Goal: Transaction & Acquisition: Subscribe to service/newsletter

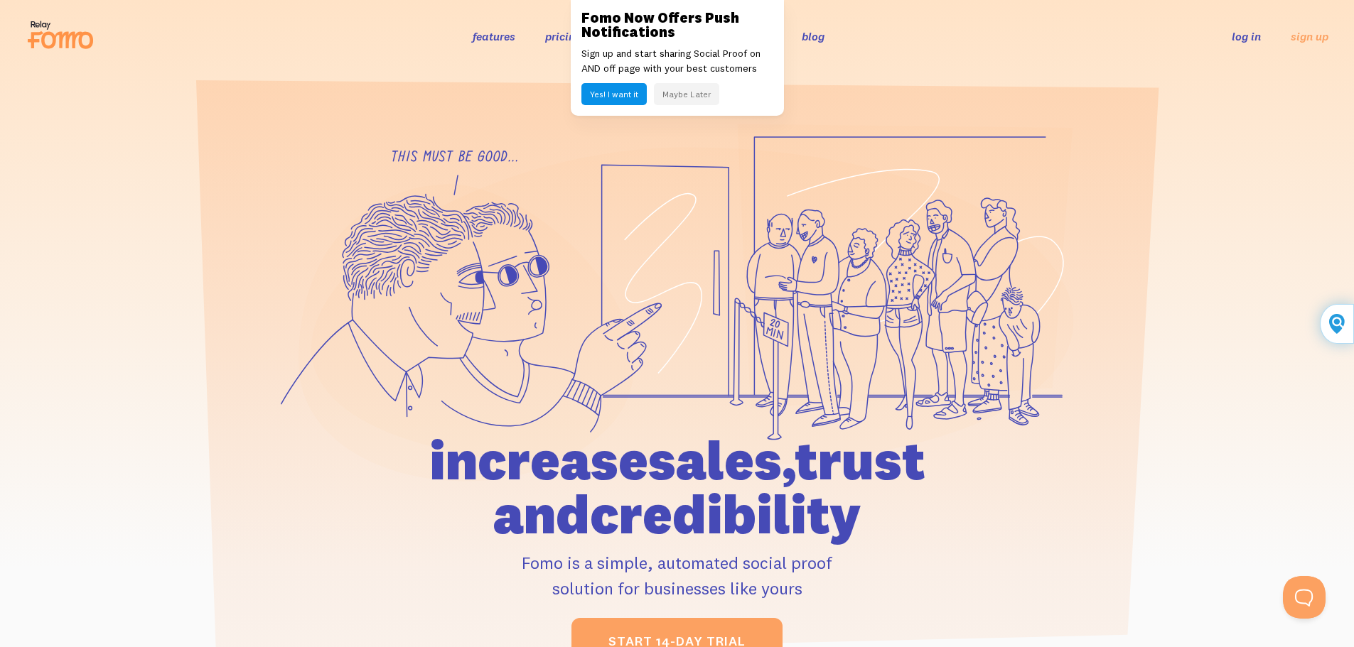
click at [523, 78] on section at bounding box center [677, 372] width 1354 height 601
click at [615, 92] on button "Yes! I want it" at bounding box center [613, 94] width 65 height 22
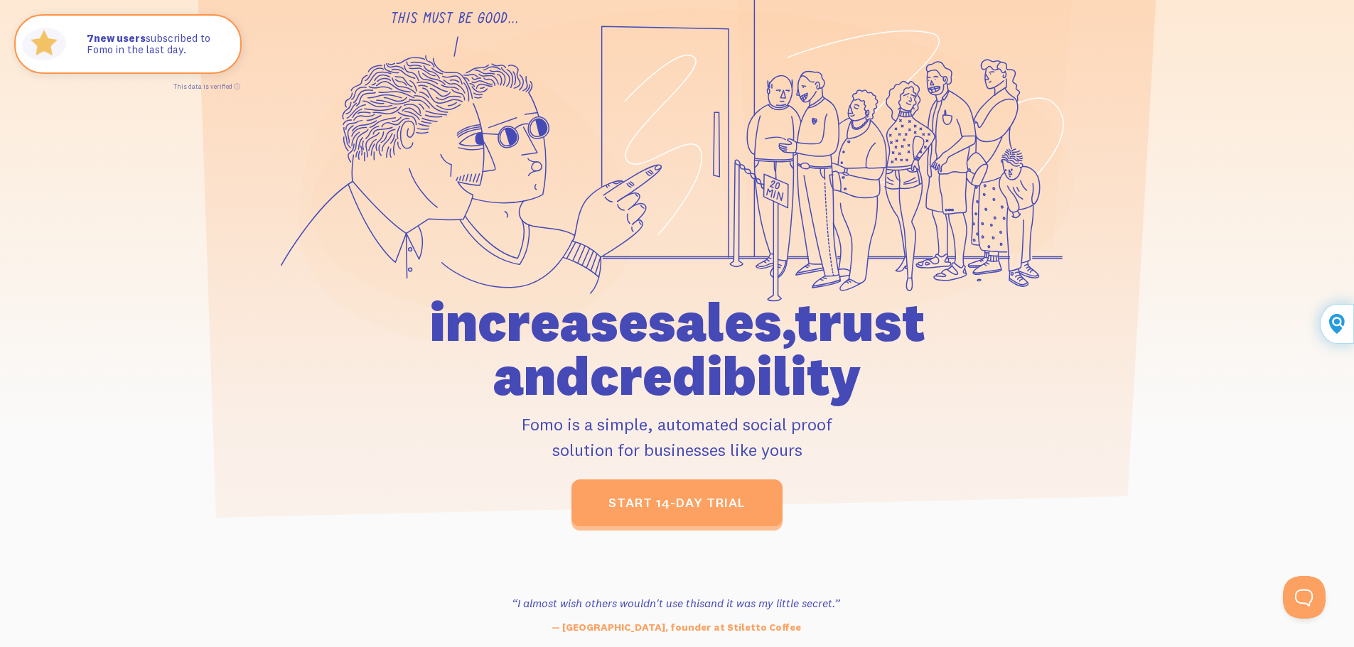
scroll to position [355, 0]
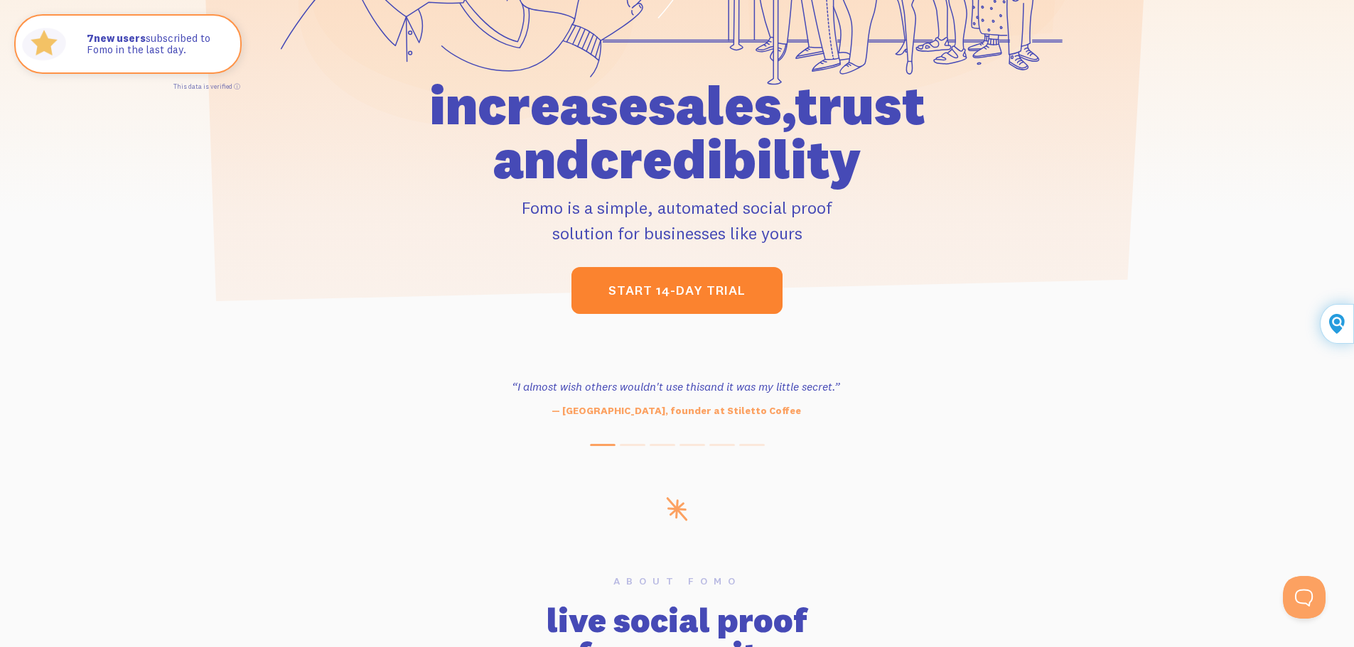
click at [649, 288] on link "start 14-day trial" at bounding box center [676, 290] width 211 height 47
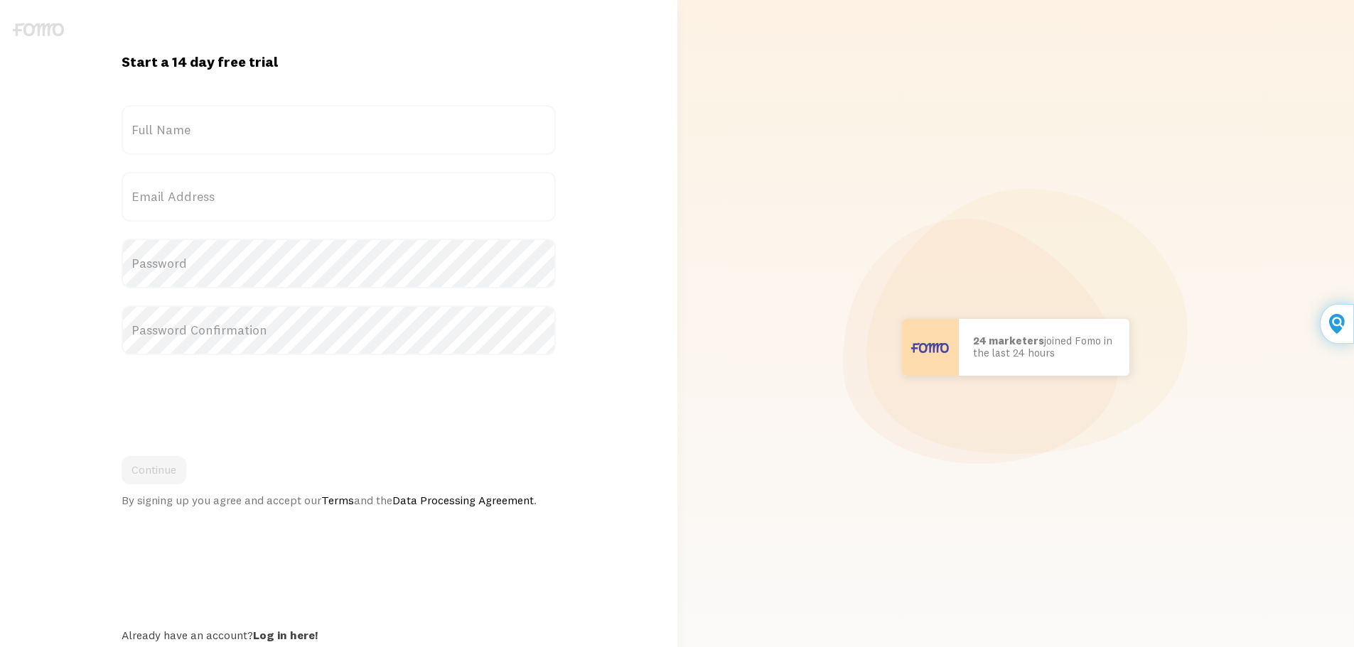
click at [320, 140] on label "Full Name" at bounding box center [338, 130] width 434 height 50
click at [320, 140] on input "Full Name" at bounding box center [338, 130] width 434 height 50
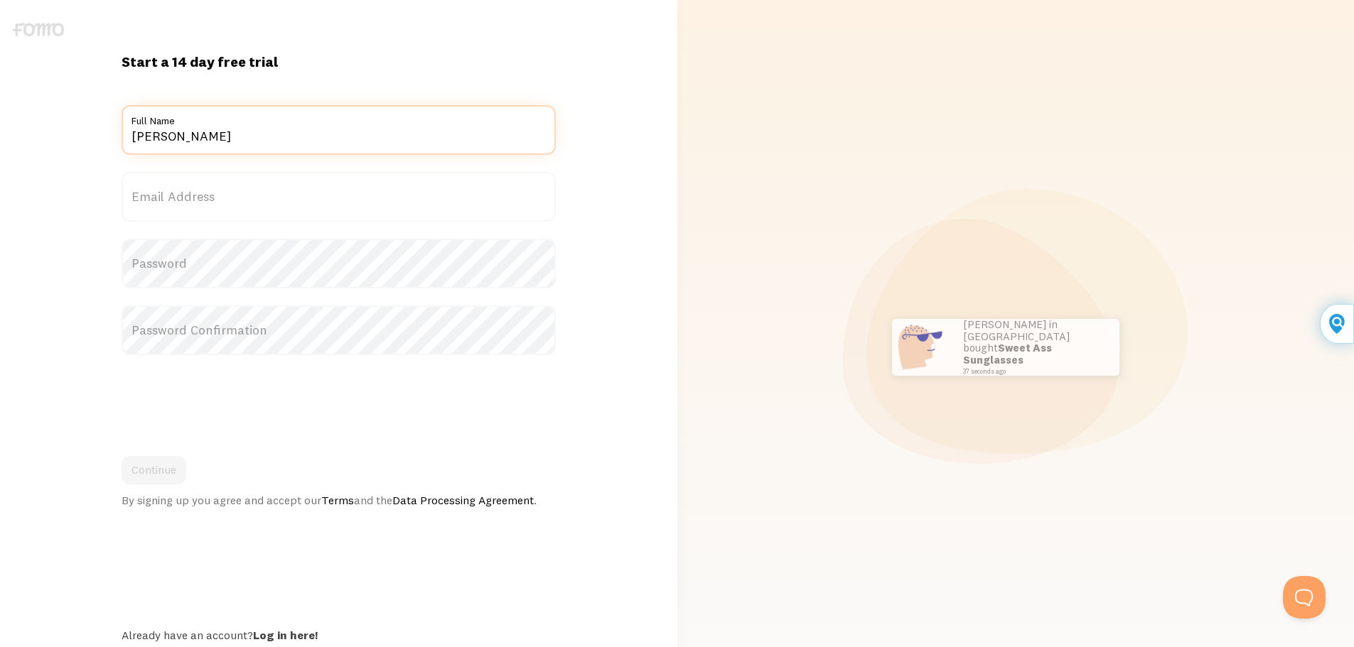
type input "Sarkis Boyadjian"
click at [325, 205] on label "Email Address" at bounding box center [338, 197] width 434 height 50
click at [325, 205] on input "Email Address" at bounding box center [338, 197] width 434 height 50
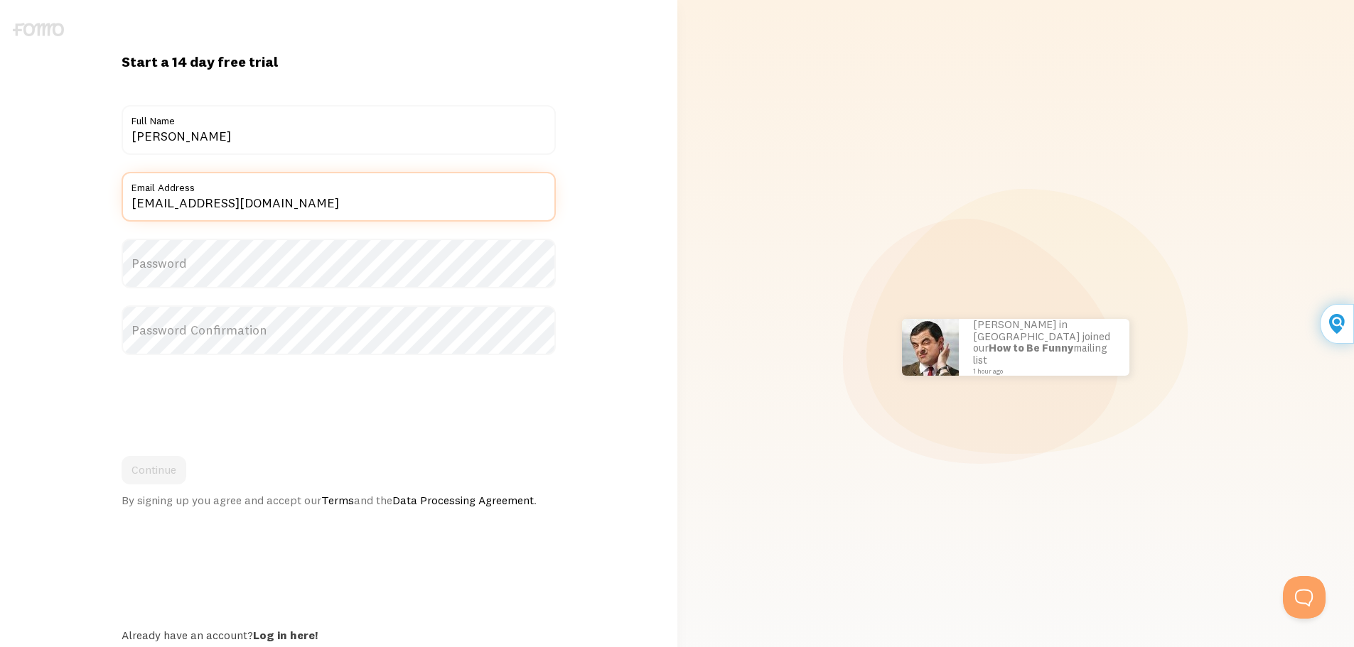
type input "boyadjian2007@gmail.com"
click at [195, 268] on label "Password" at bounding box center [338, 264] width 434 height 50
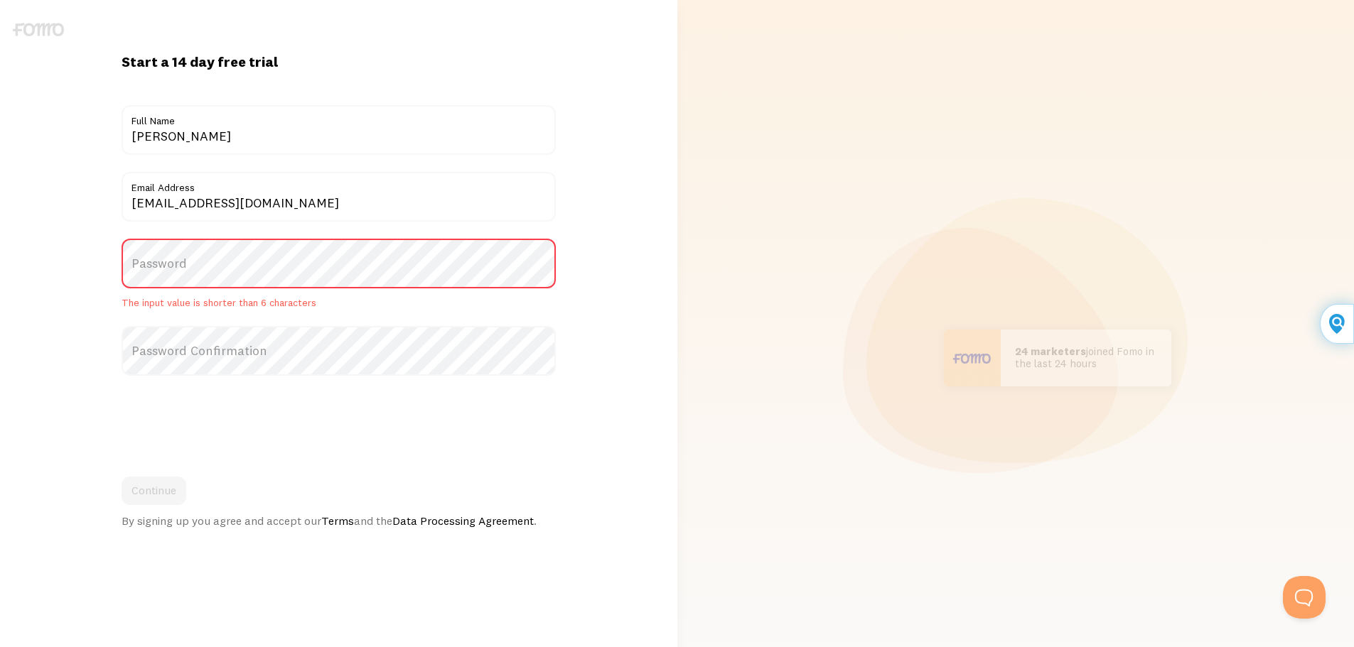
click at [249, 276] on label "Password" at bounding box center [338, 264] width 434 height 50
click at [222, 245] on label "Password" at bounding box center [338, 264] width 434 height 50
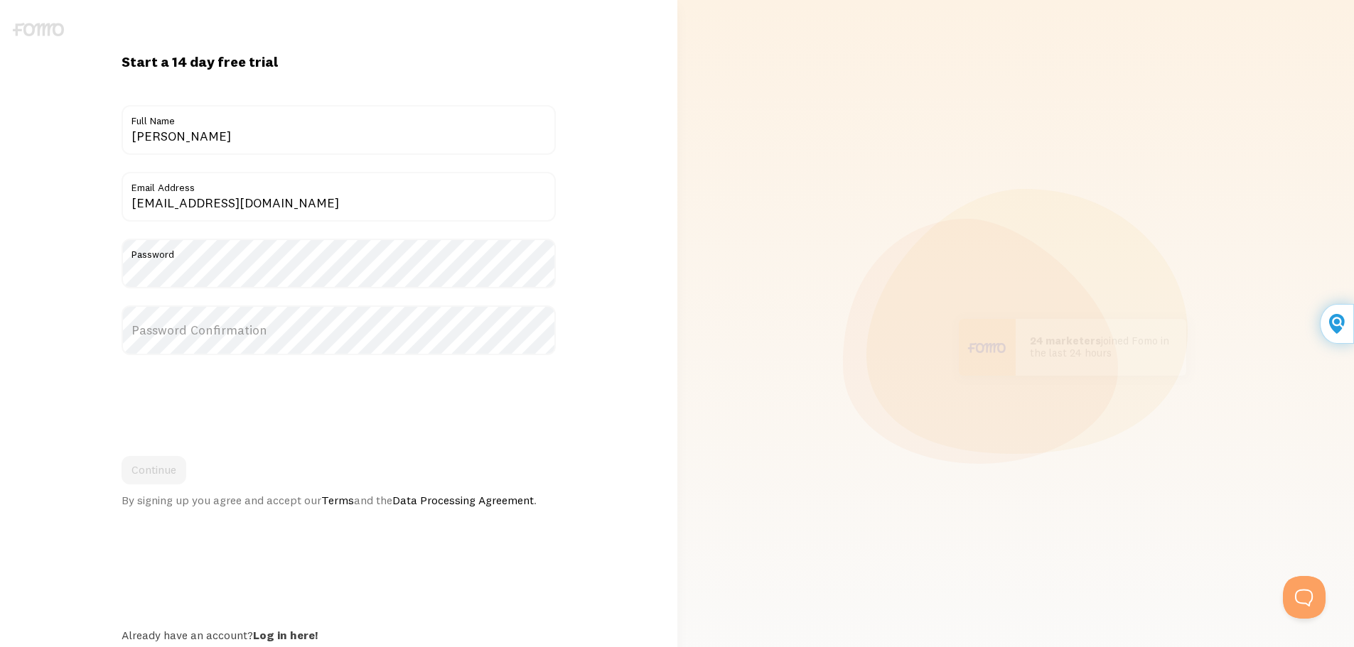
click at [189, 323] on label "Password Confirmation" at bounding box center [338, 331] width 434 height 50
click at [163, 469] on button "Continue" at bounding box center [153, 470] width 65 height 28
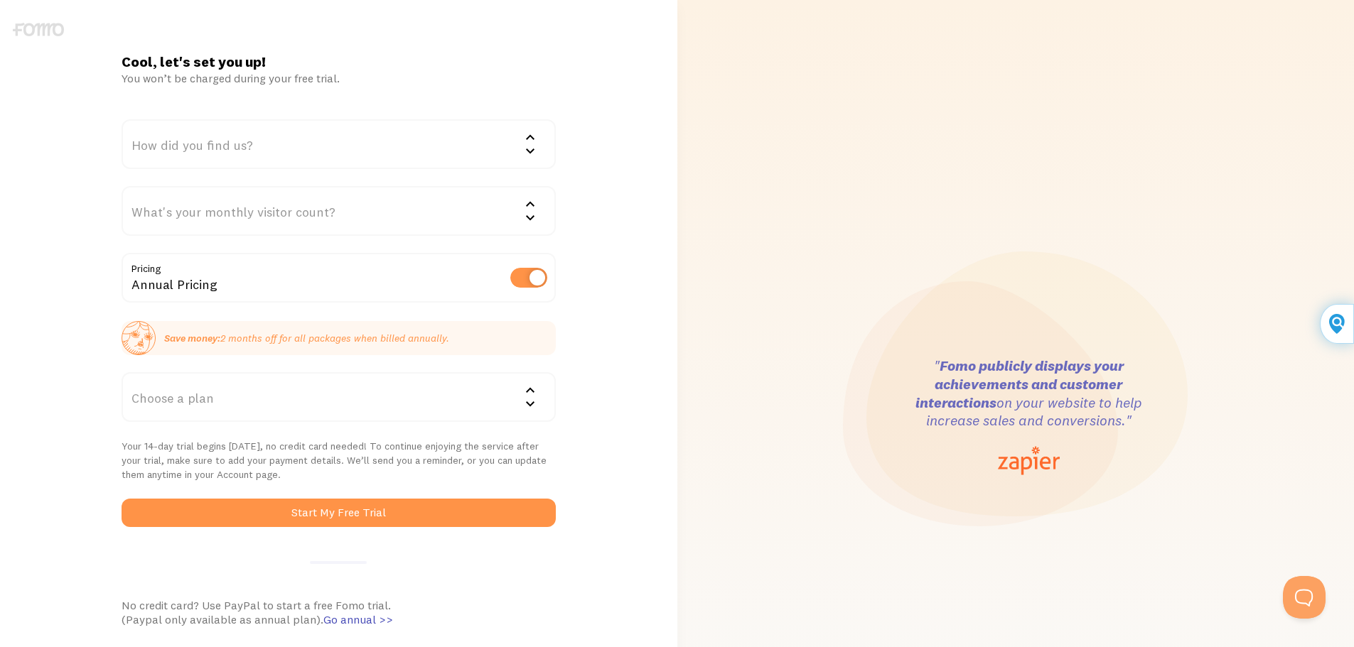
click at [526, 208] on icon at bounding box center [530, 203] width 17 height 17
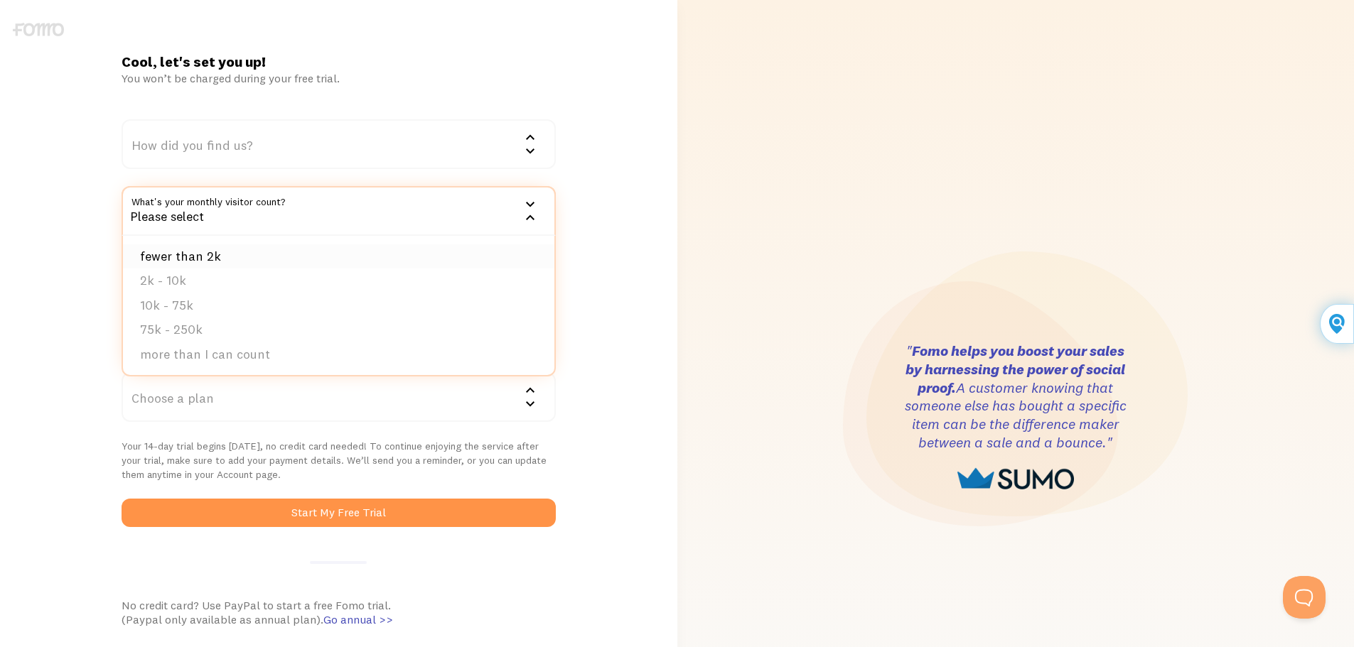
click at [482, 249] on li "fewer than 2k" at bounding box center [338, 256] width 431 height 25
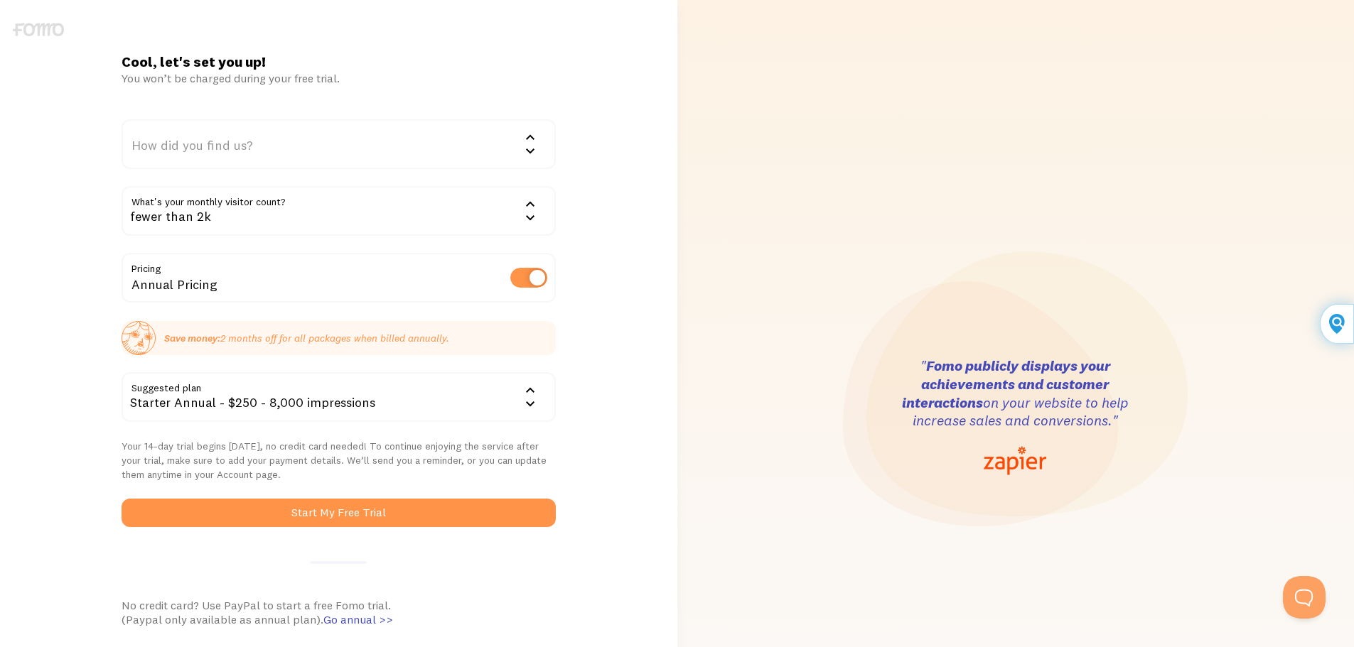
click at [528, 137] on icon at bounding box center [530, 136] width 9 height 5
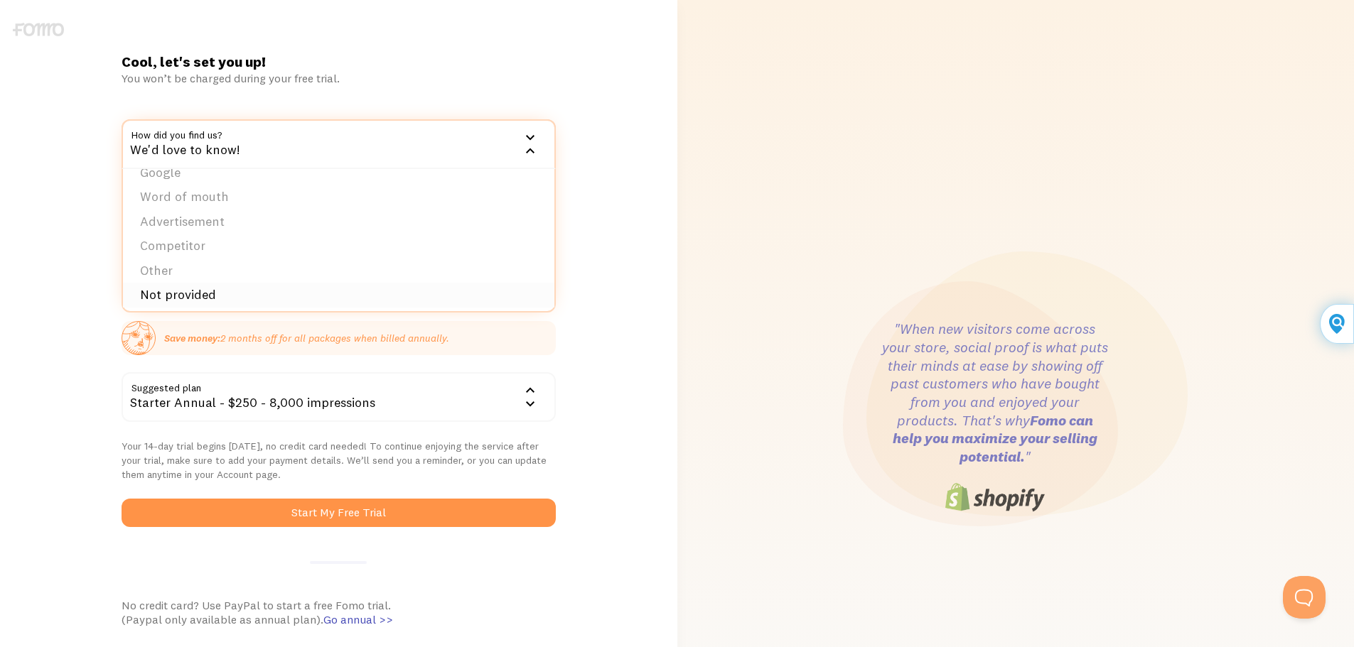
scroll to position [22, 0]
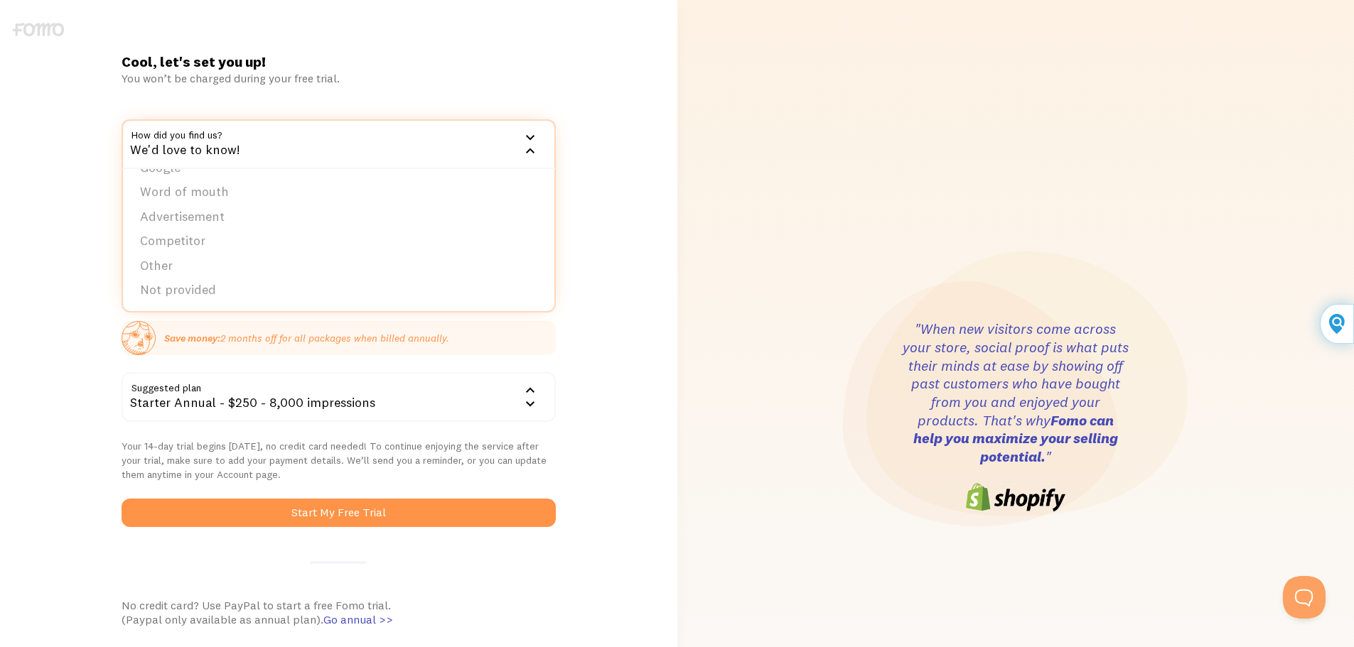
click at [572, 215] on div "Cool, let's set you up! You won’t be charged during your free trial. How did yo…" at bounding box center [338, 417] width 677 height 729
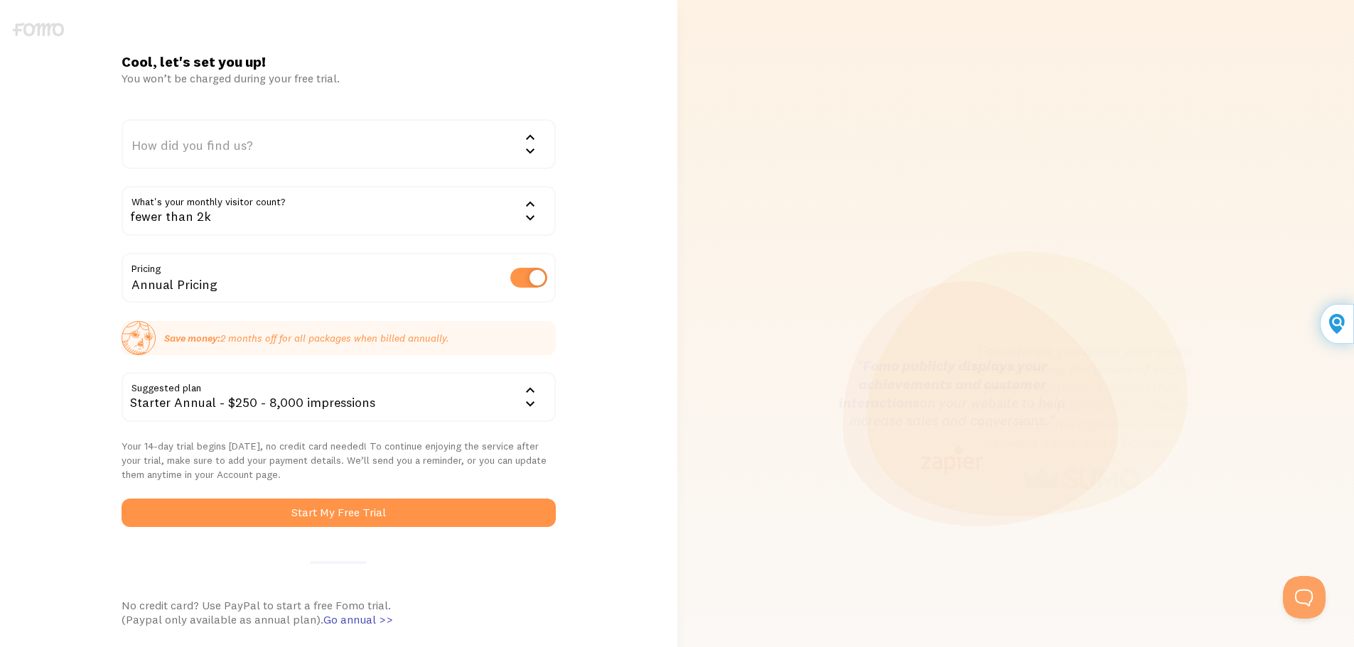
click at [536, 276] on label at bounding box center [528, 278] width 37 height 20
click at [536, 276] on input "checkbox" at bounding box center [528, 278] width 37 height 20
checkbox input "false"
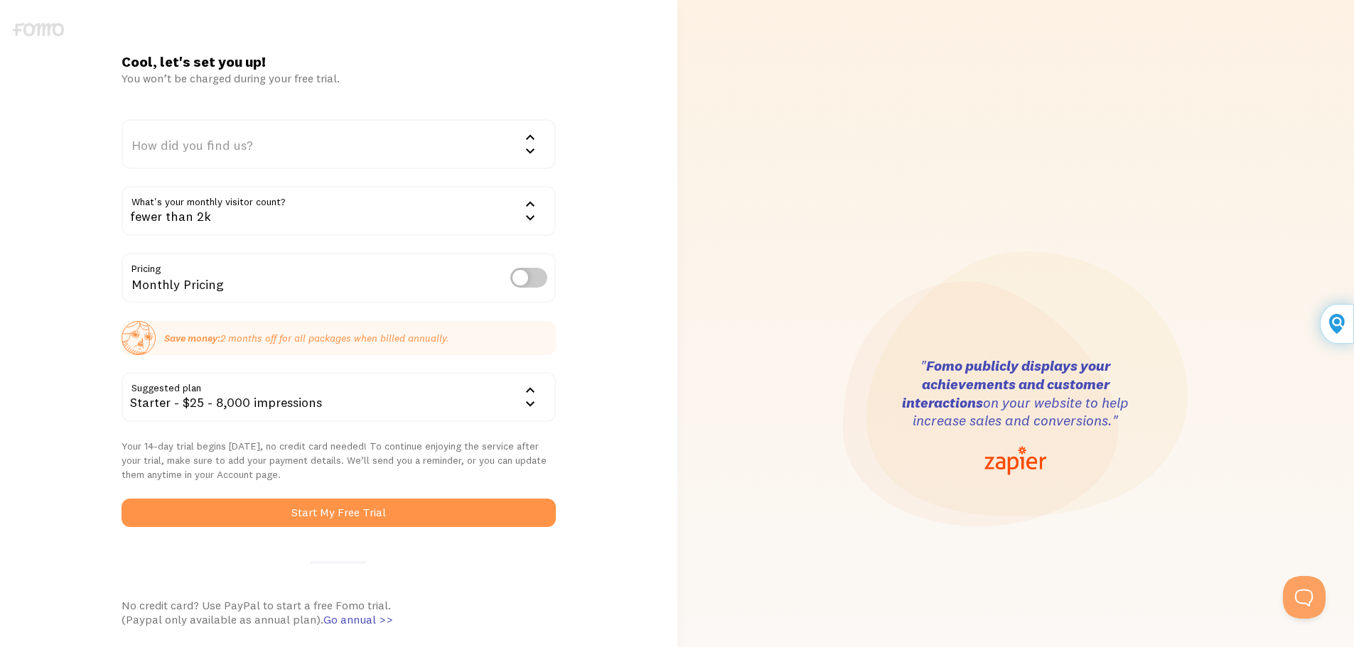
click at [534, 384] on icon at bounding box center [530, 390] width 17 height 17
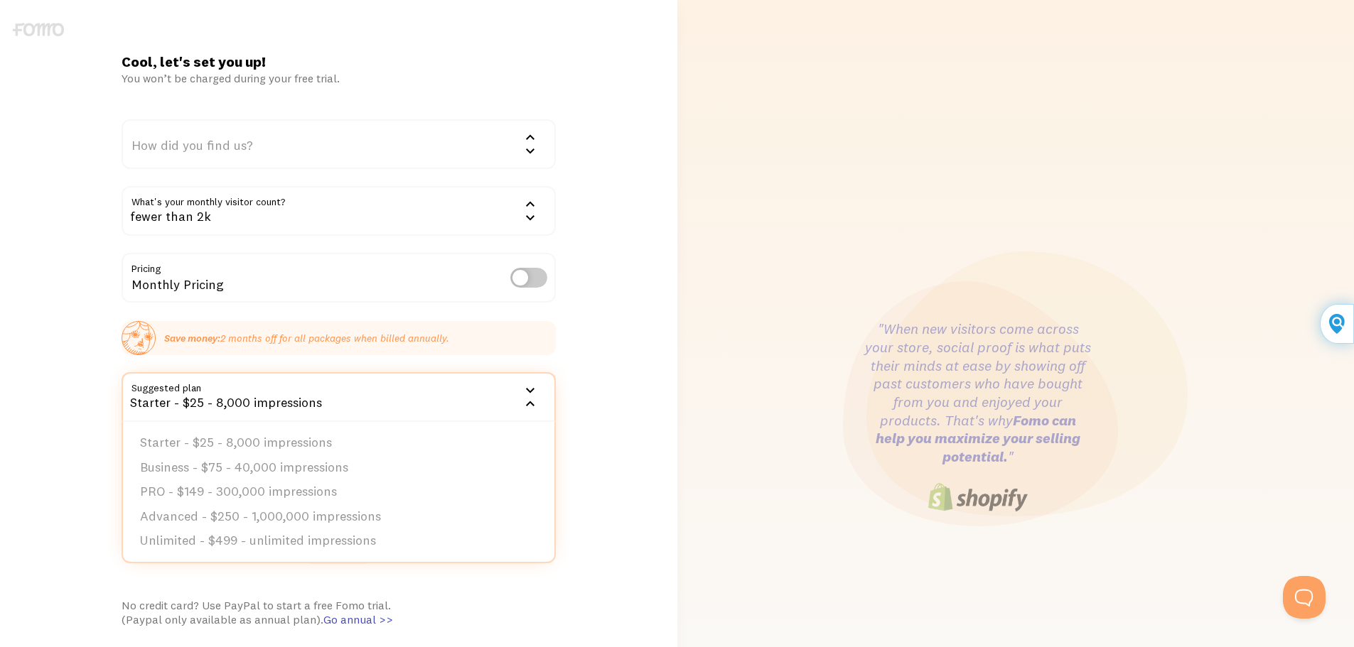
click at [536, 384] on icon at bounding box center [530, 390] width 17 height 17
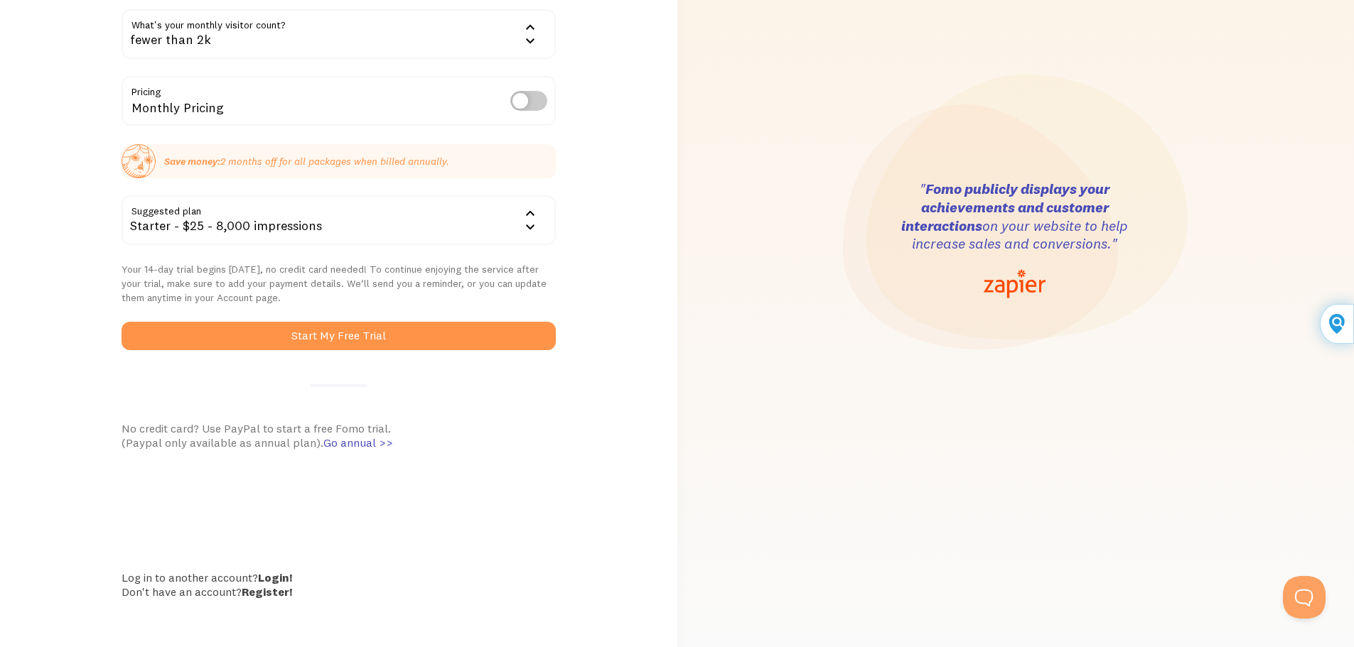
scroll to position [187, 0]
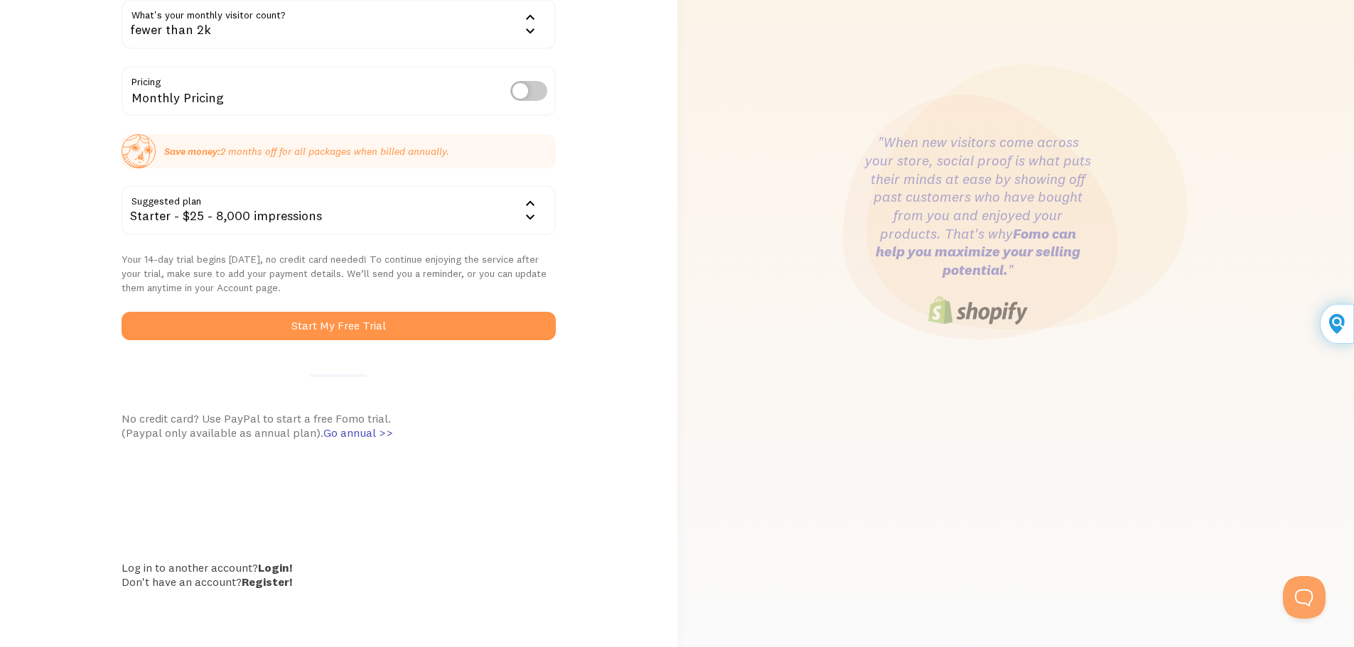
click at [531, 203] on icon at bounding box center [530, 203] width 9 height 5
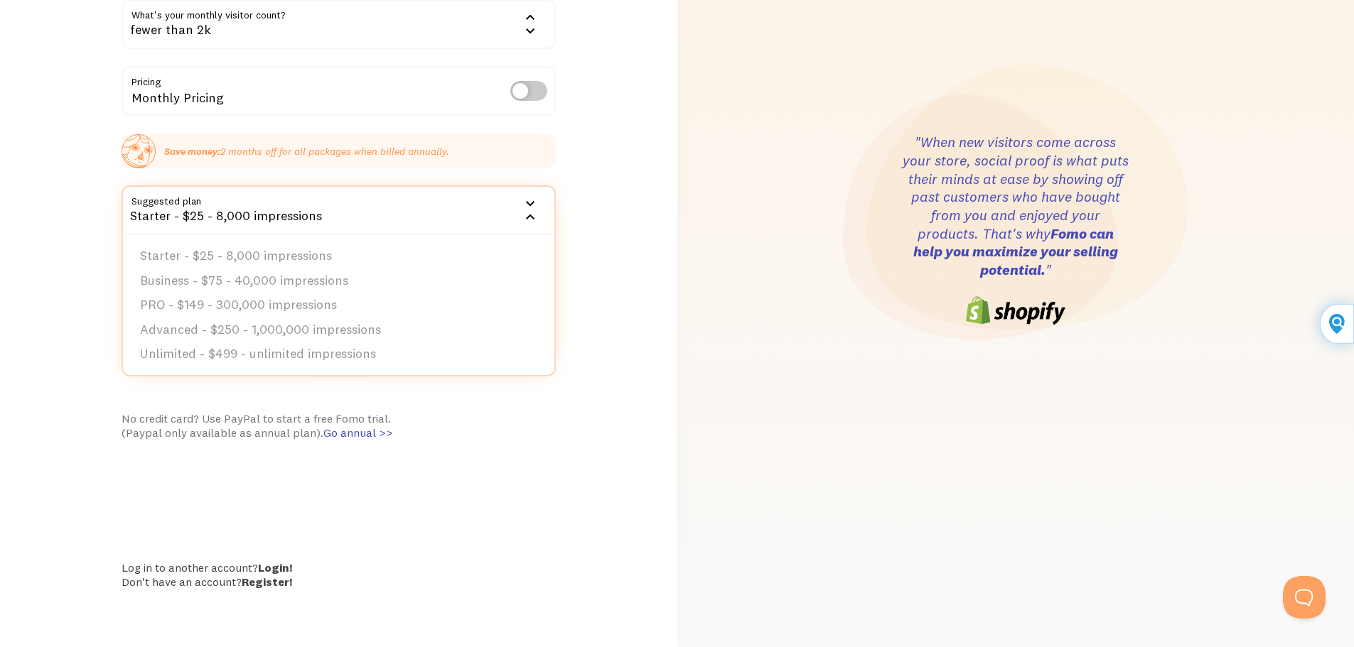
click at [531, 203] on icon at bounding box center [530, 203] width 17 height 17
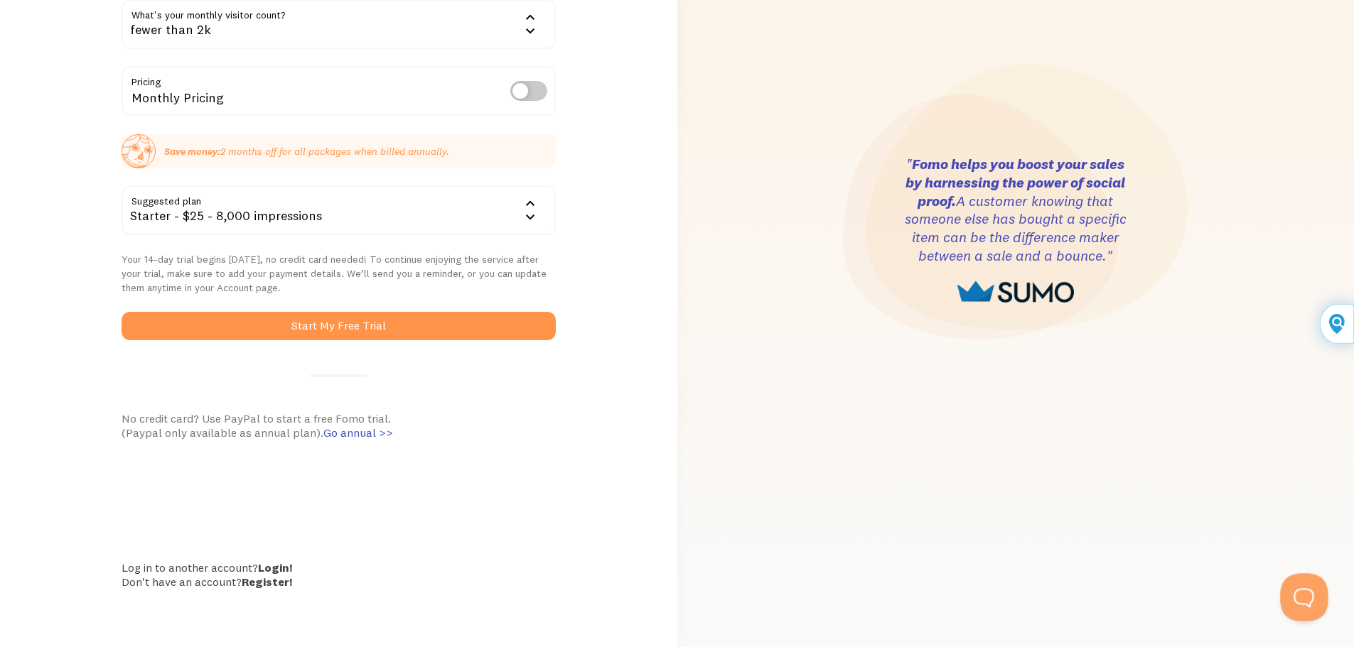
click at [1295, 598] on button "Open Beacon popover" at bounding box center [1301, 594] width 43 height 43
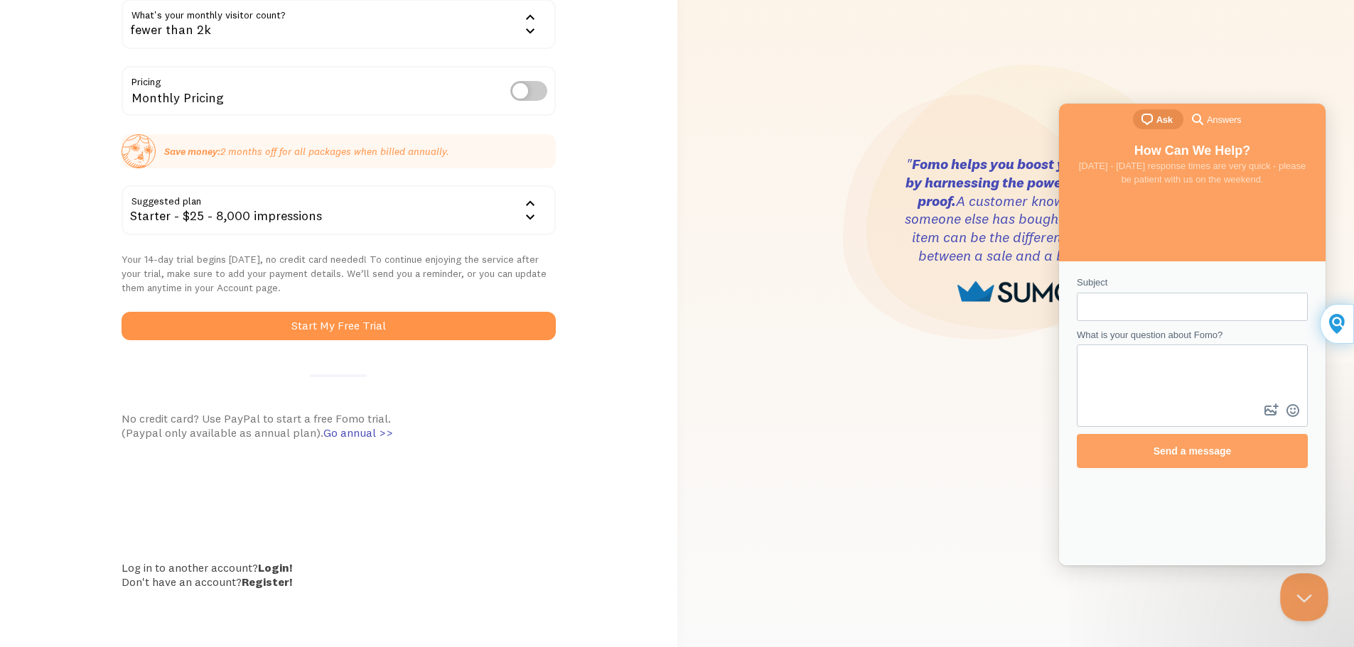
scroll to position [0, 0]
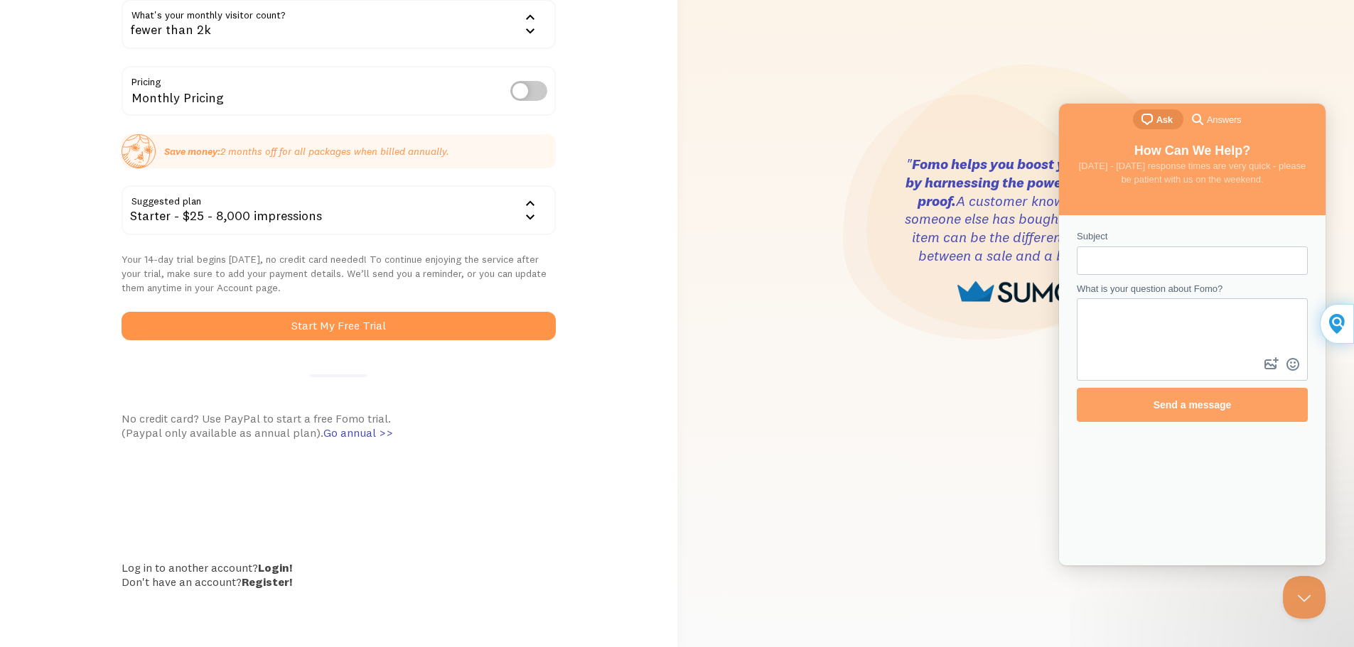
click at [1100, 254] on input "Subject" at bounding box center [1192, 261] width 208 height 26
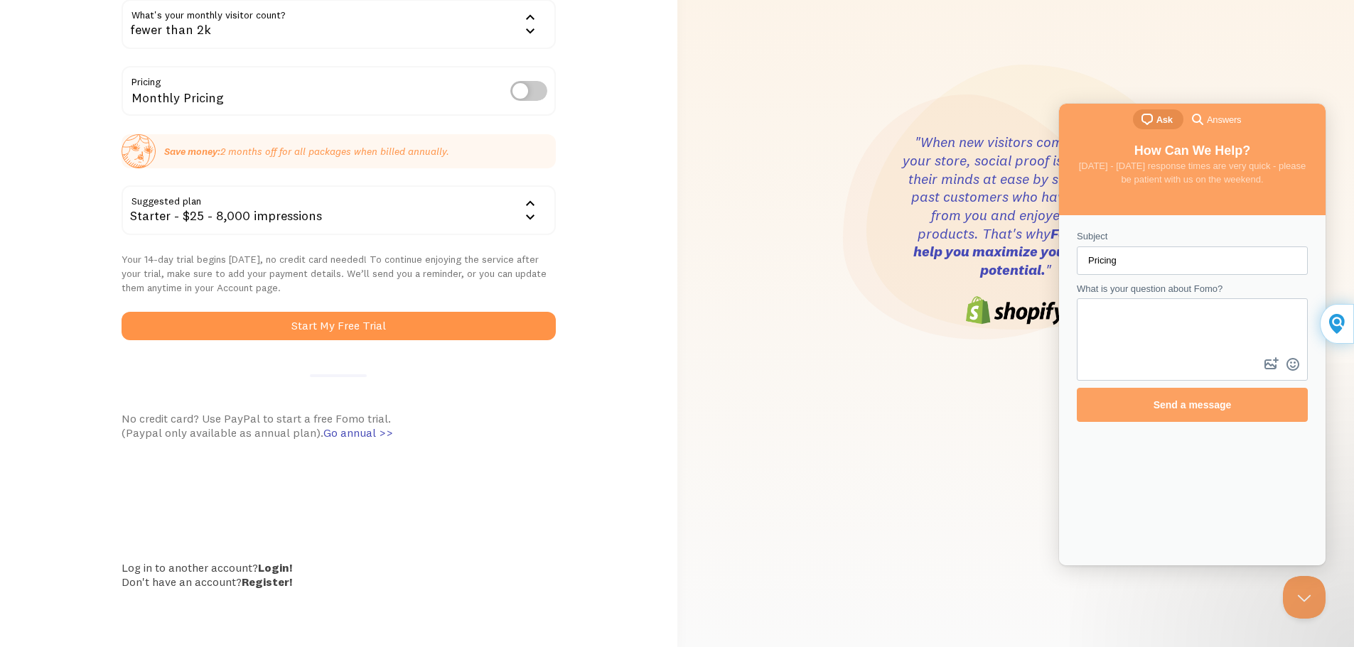
type input "Pricing"
click at [1128, 333] on textarea "What is your question about Fomo?" at bounding box center [1192, 327] width 228 height 55
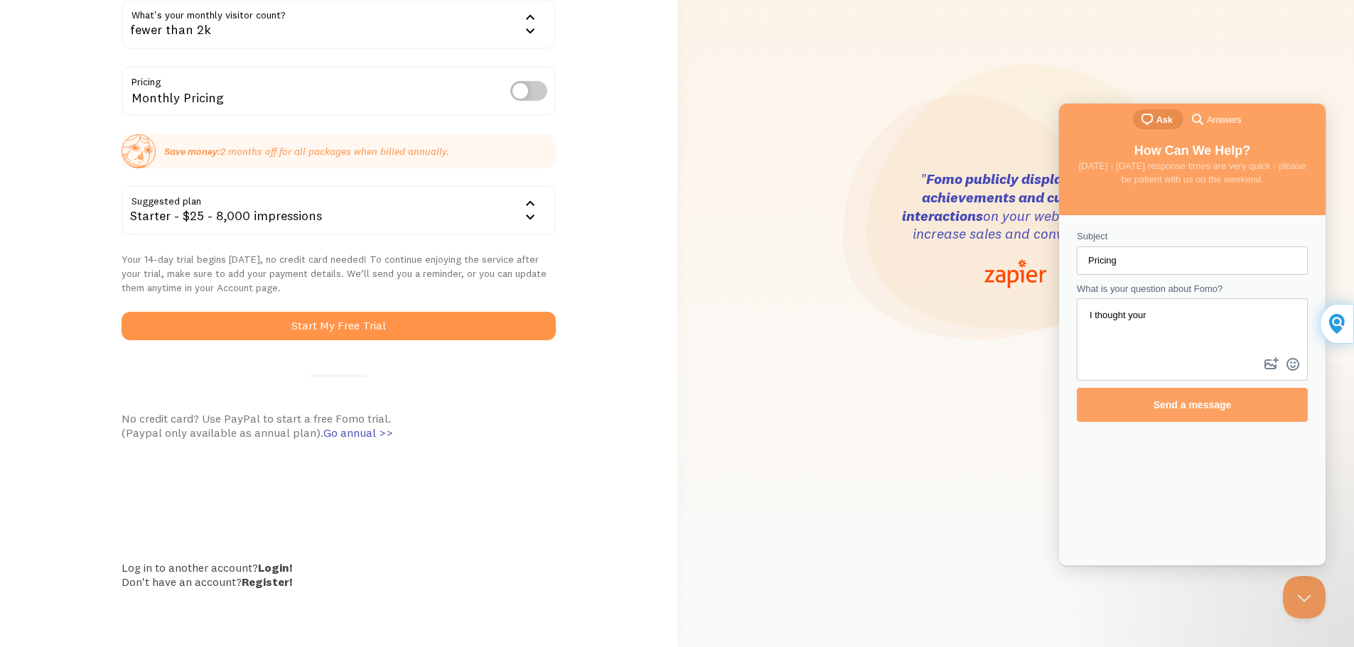
type textarea "I thought your"
click at [524, 91] on label at bounding box center [528, 91] width 37 height 20
click at [524, 91] on input "checkbox" at bounding box center [528, 91] width 37 height 20
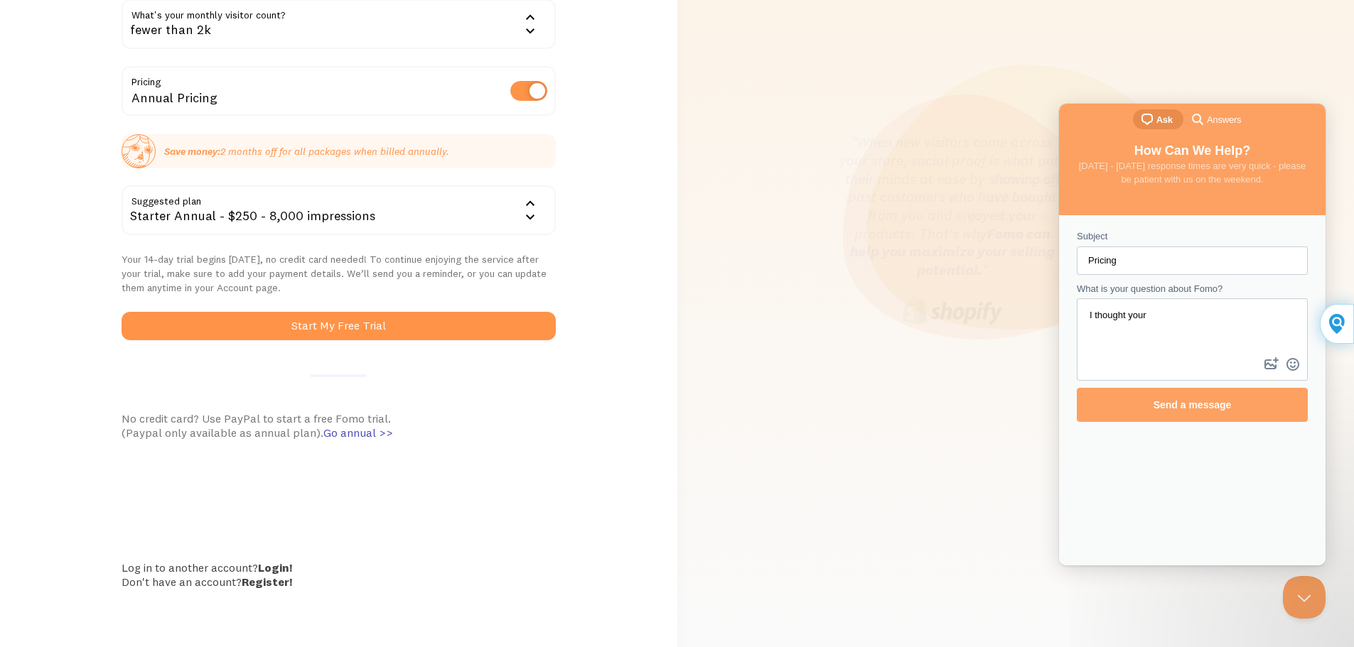
click at [527, 202] on icon at bounding box center [530, 203] width 17 height 17
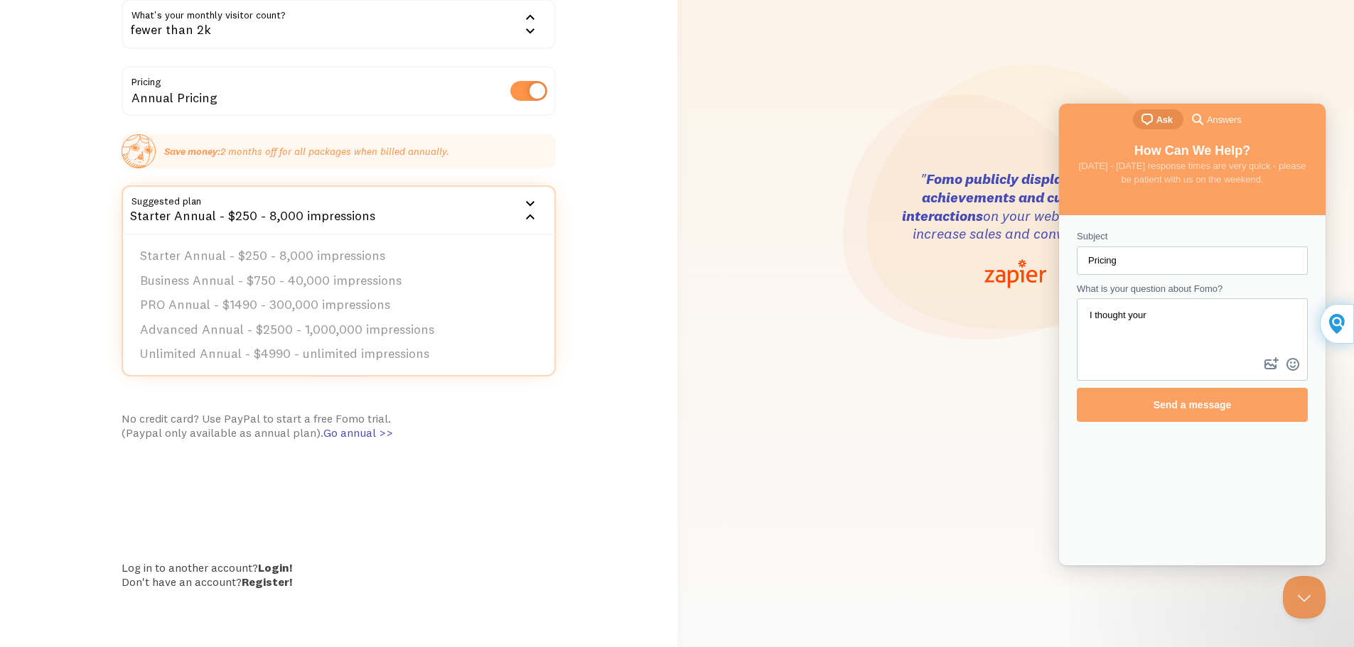
click at [1192, 60] on div ""When new visitors come across your store, social proof is what puts their mind…" at bounding box center [1016, 230] width 660 height 834
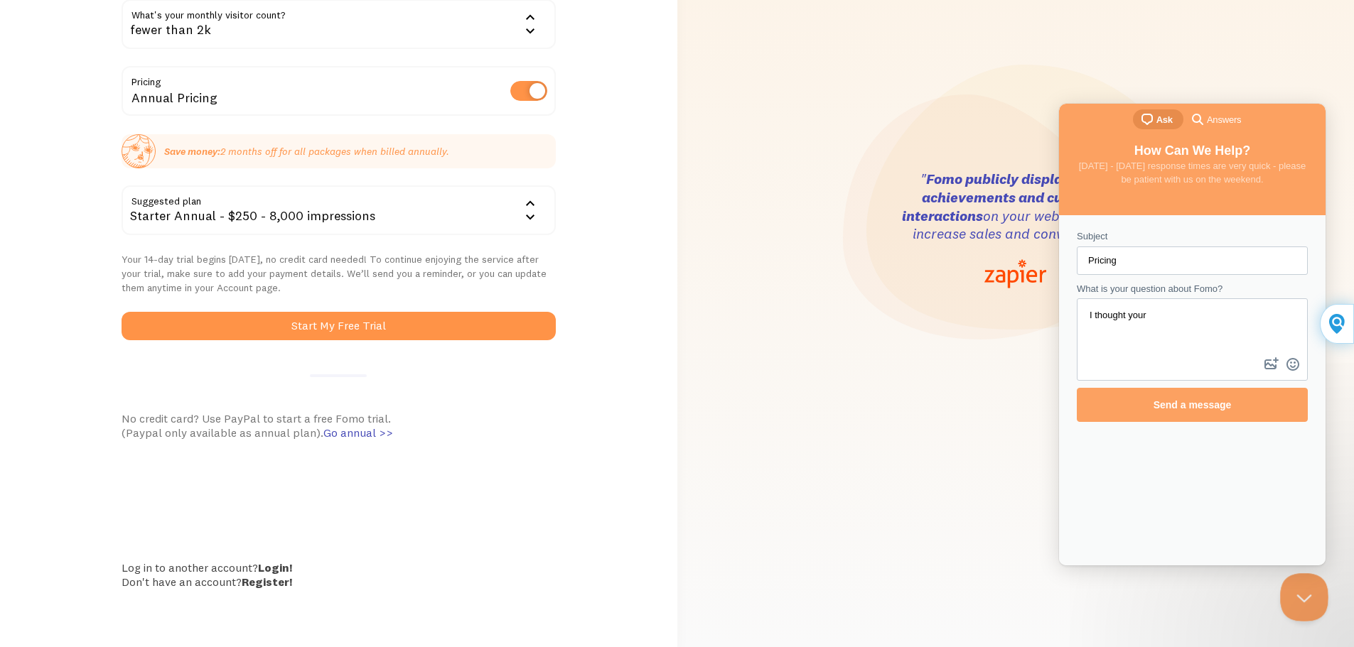
click at [1295, 588] on button "Close Beacon popover" at bounding box center [1301, 594] width 43 height 43
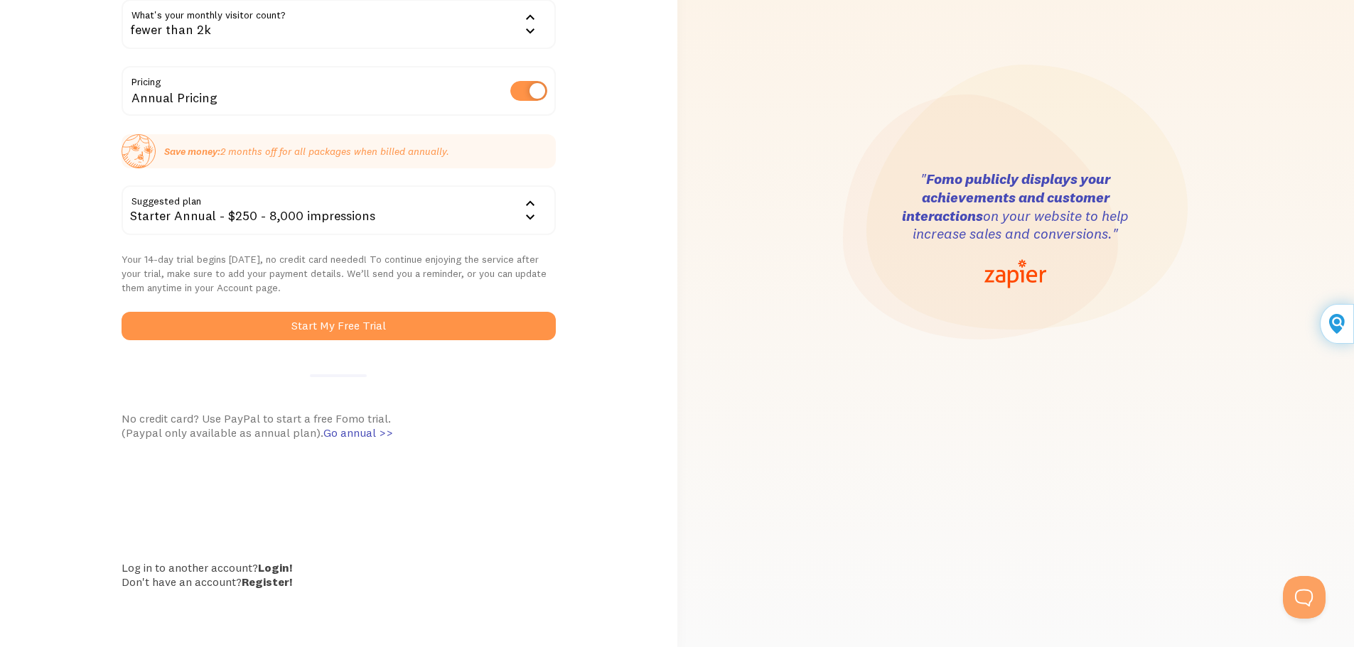
click at [527, 93] on label at bounding box center [528, 91] width 37 height 20
click at [527, 93] on input "checkbox" at bounding box center [528, 91] width 37 height 20
checkbox input "false"
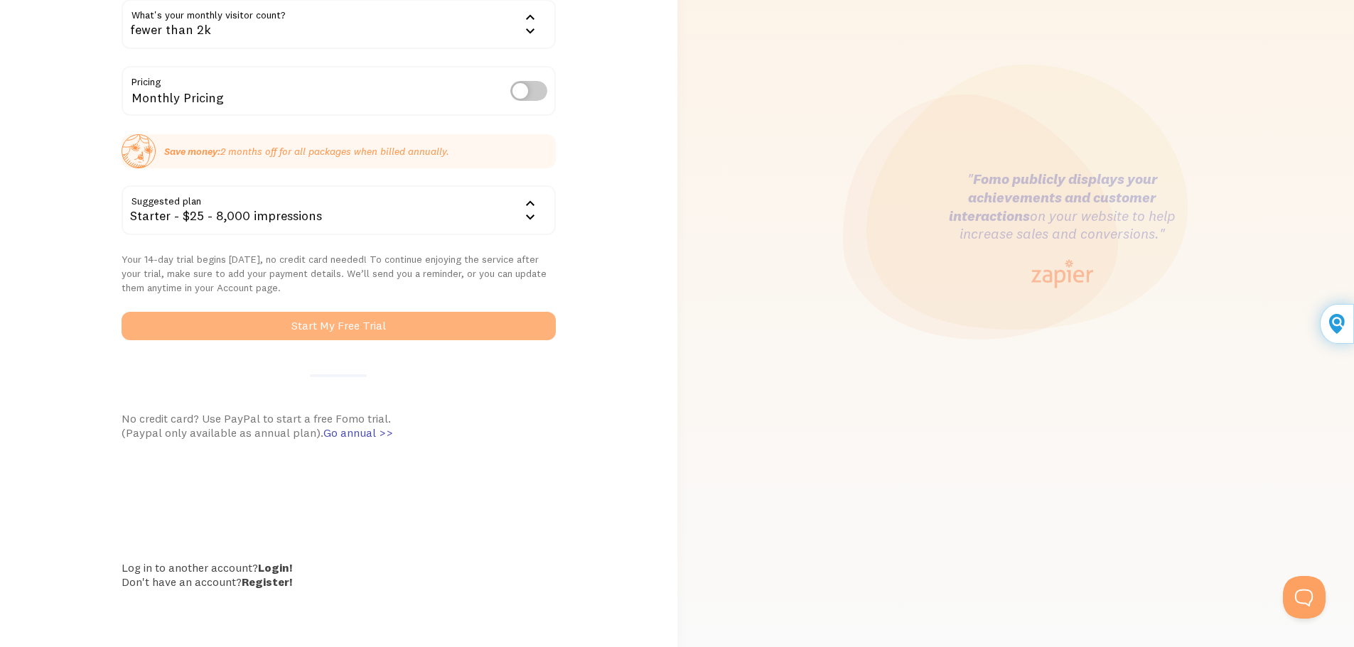
click at [346, 328] on button "Start My Free Trial" at bounding box center [338, 326] width 434 height 28
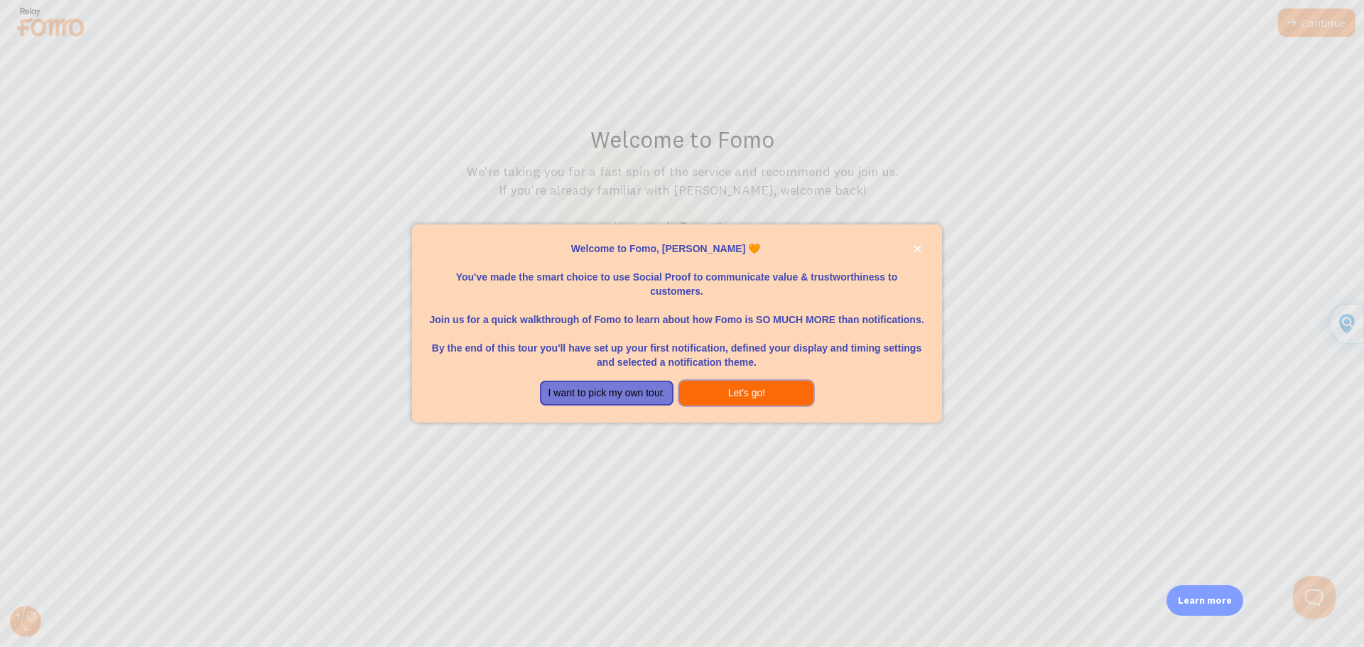
click at [750, 395] on button "Let's go!" at bounding box center [746, 394] width 134 height 26
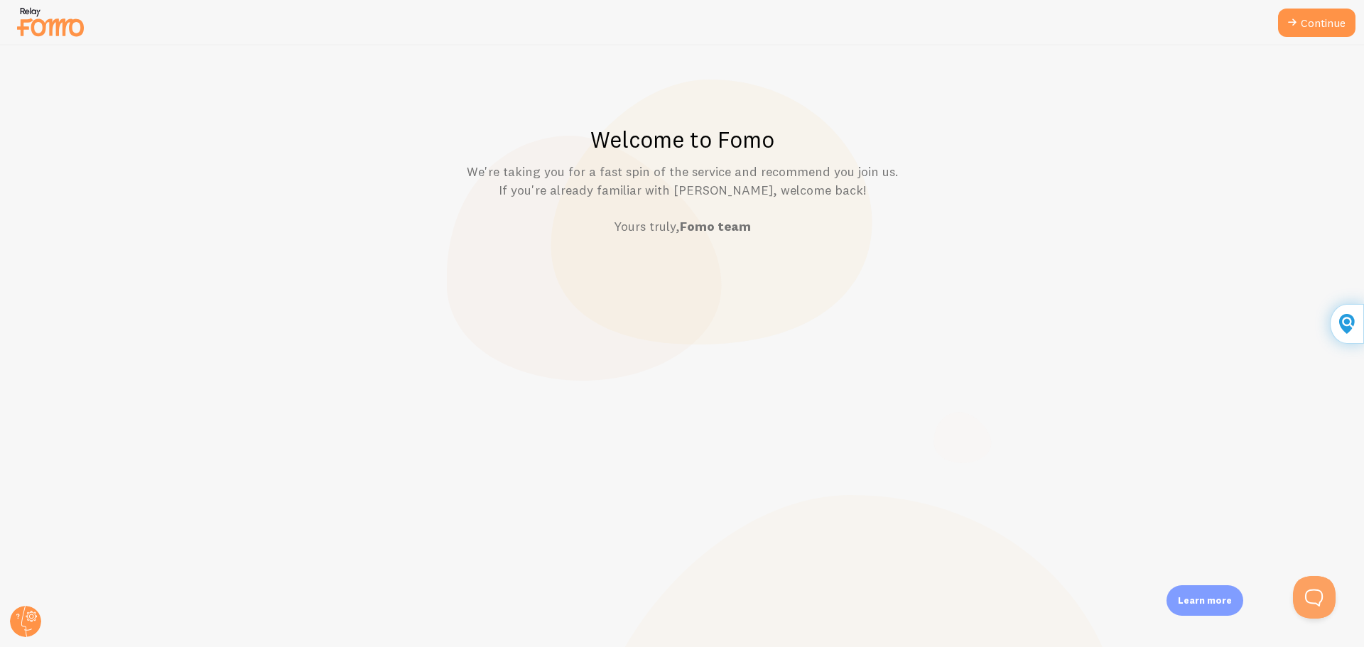
click at [1215, 607] on p "Learn more" at bounding box center [1205, 600] width 54 height 13
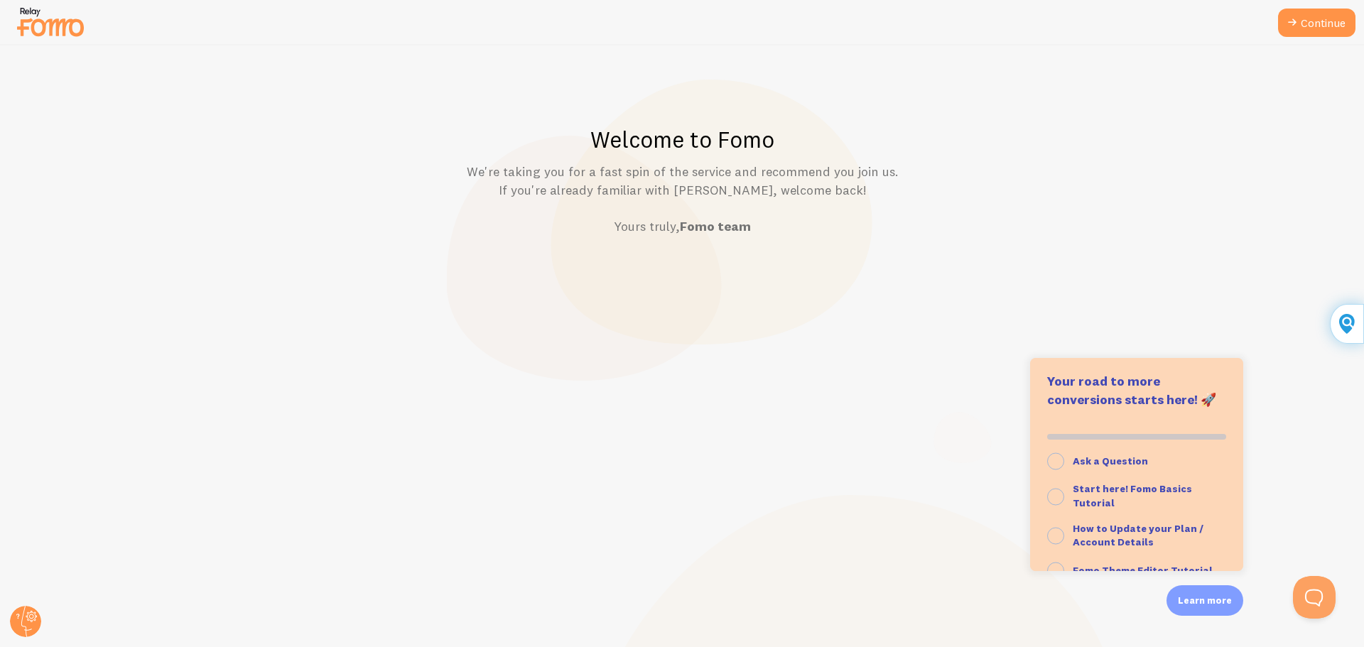
click at [975, 515] on div "Welcome to Fomo We're taking you for a fast spin of the service and recommend y…" at bounding box center [682, 346] width 1363 height 602
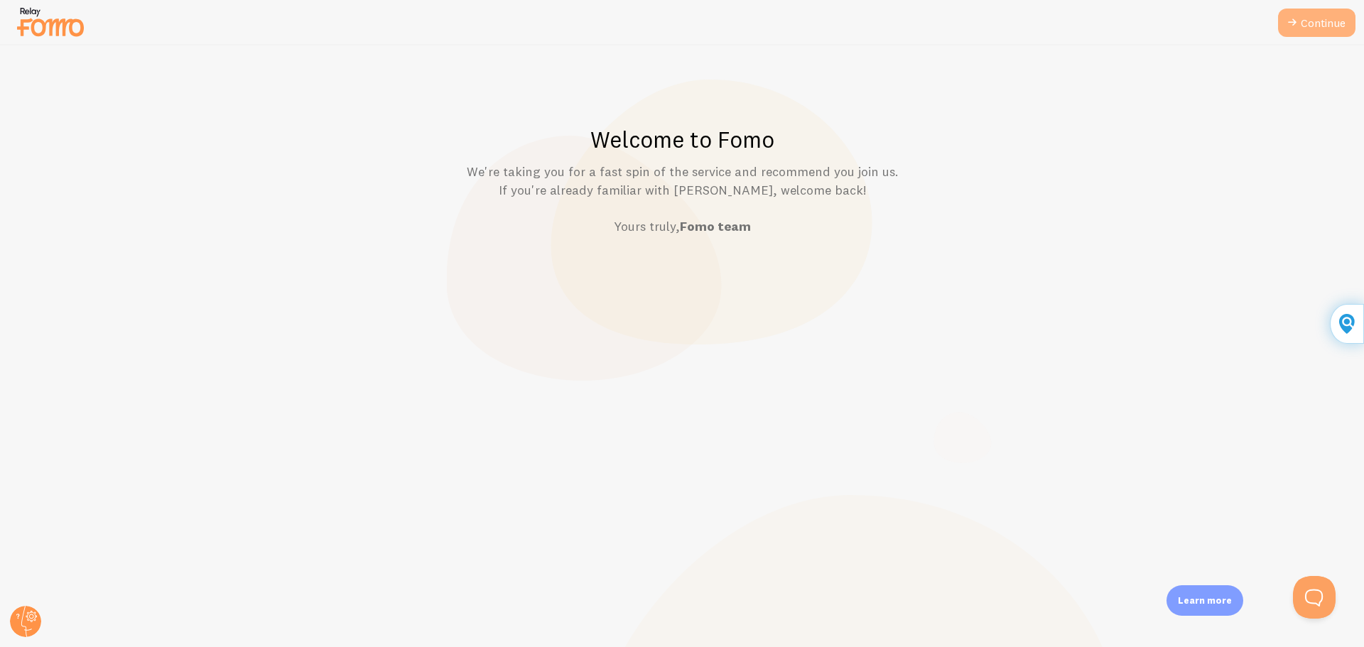
click at [1325, 27] on link "Continue" at bounding box center [1316, 23] width 77 height 28
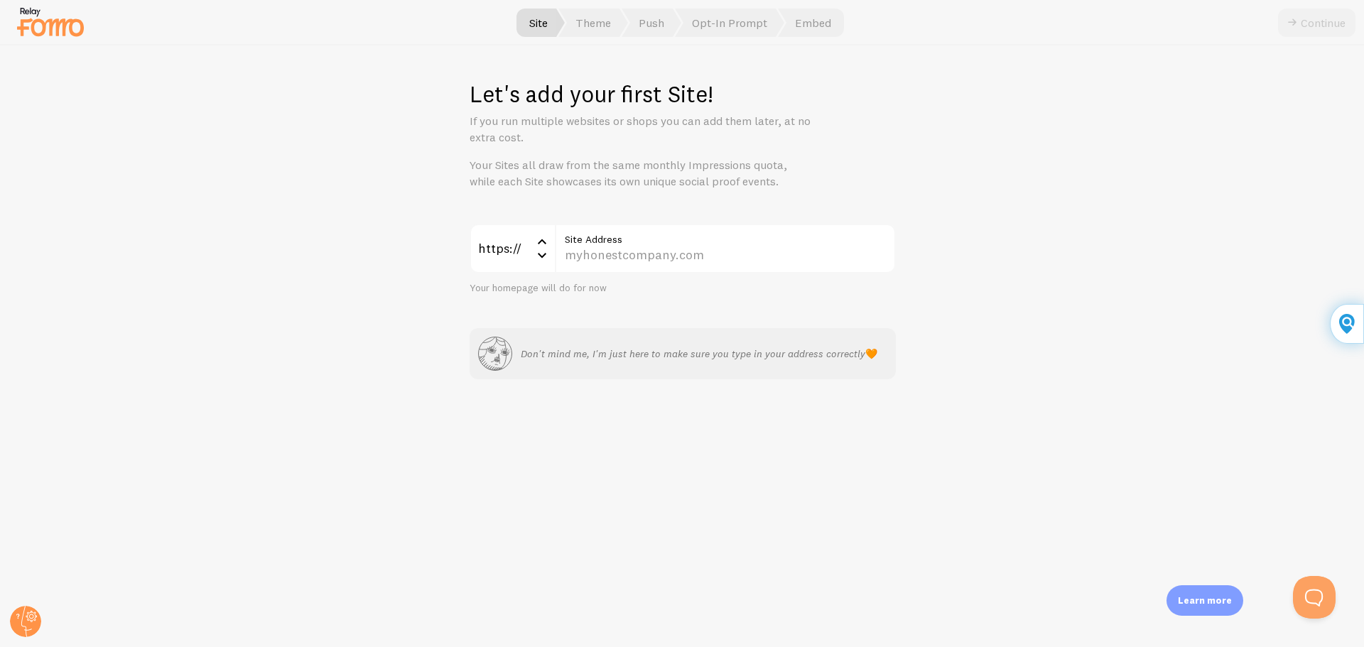
click at [620, 246] on label "Site Address" at bounding box center [725, 236] width 341 height 24
click at [620, 246] on input "Site Address" at bounding box center [725, 249] width 341 height 50
type input "jewelcreator.square.site"
click at [1328, 33] on button "Continue" at bounding box center [1316, 23] width 77 height 28
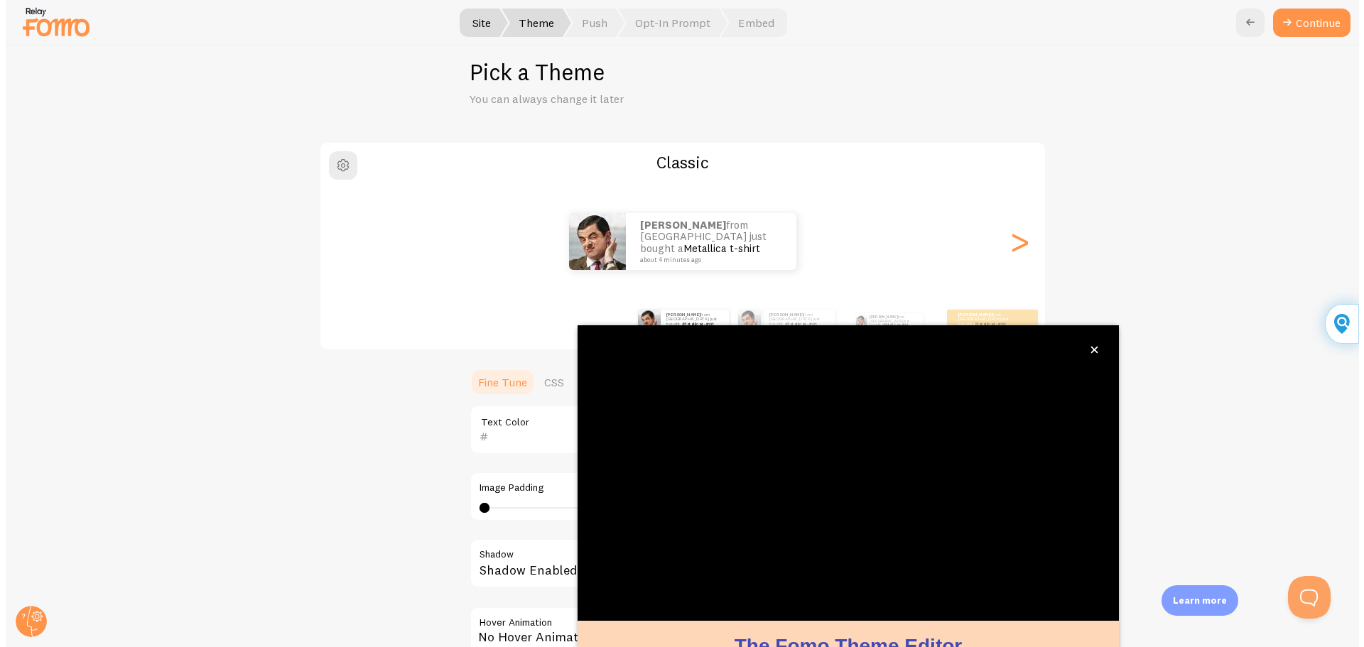
scroll to position [58, 0]
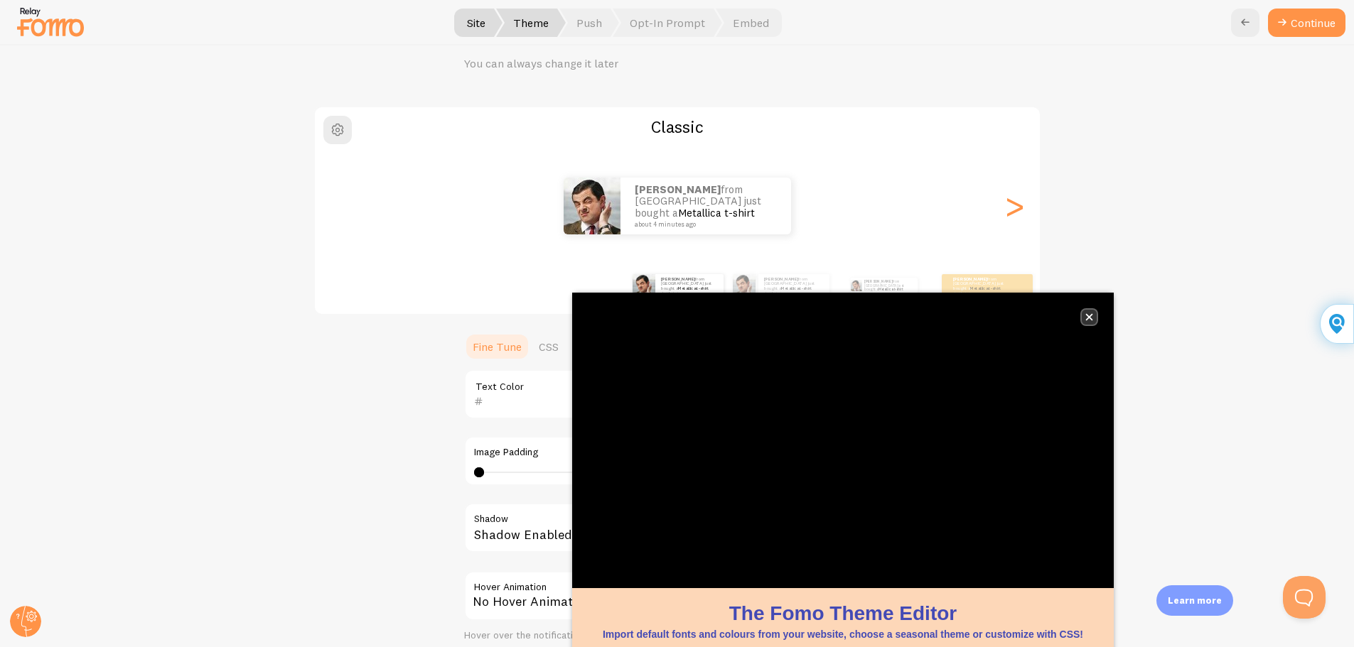
click at [1089, 318] on icon "close," at bounding box center [1089, 317] width 7 height 7
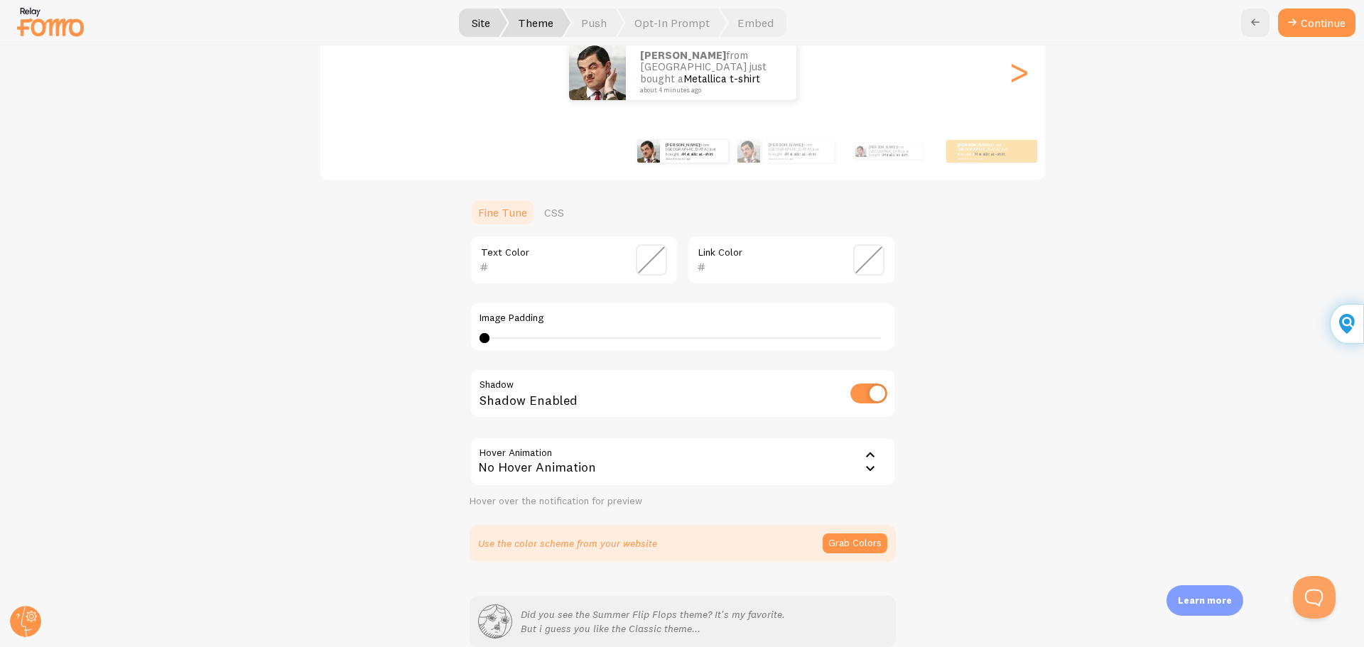
scroll to position [260, 0]
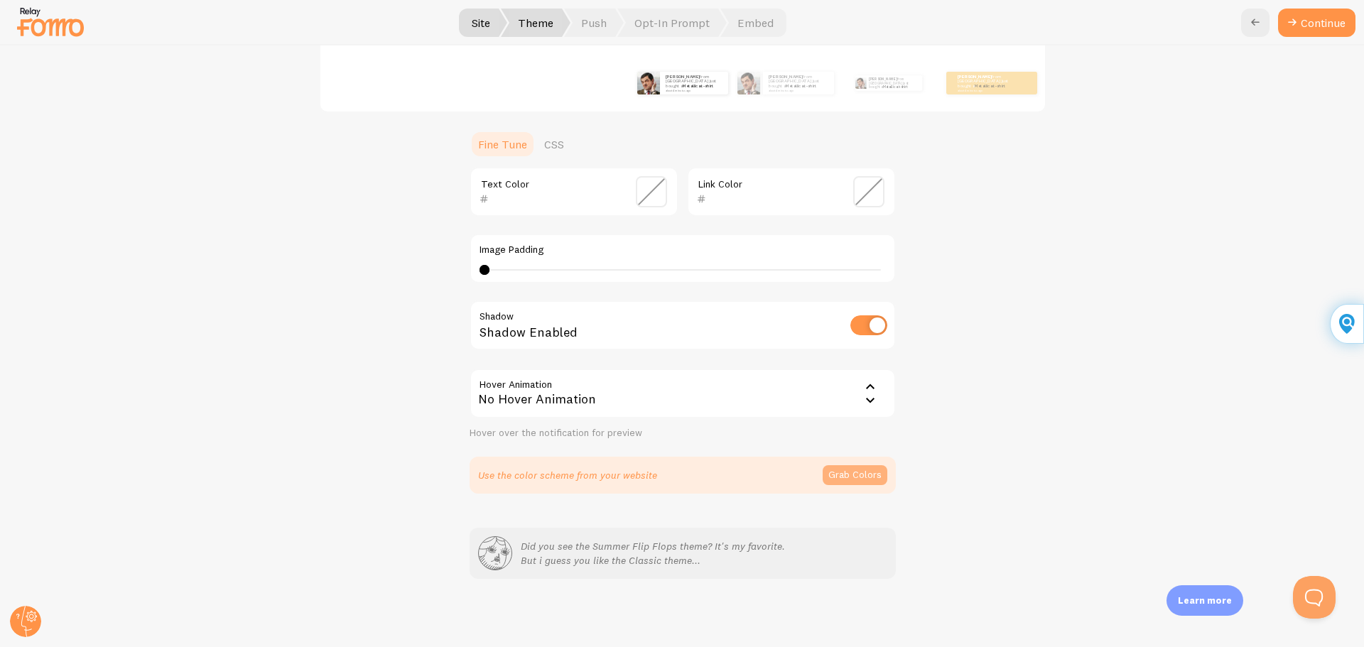
click at [856, 474] on button "Grab Colors" at bounding box center [855, 475] width 65 height 20
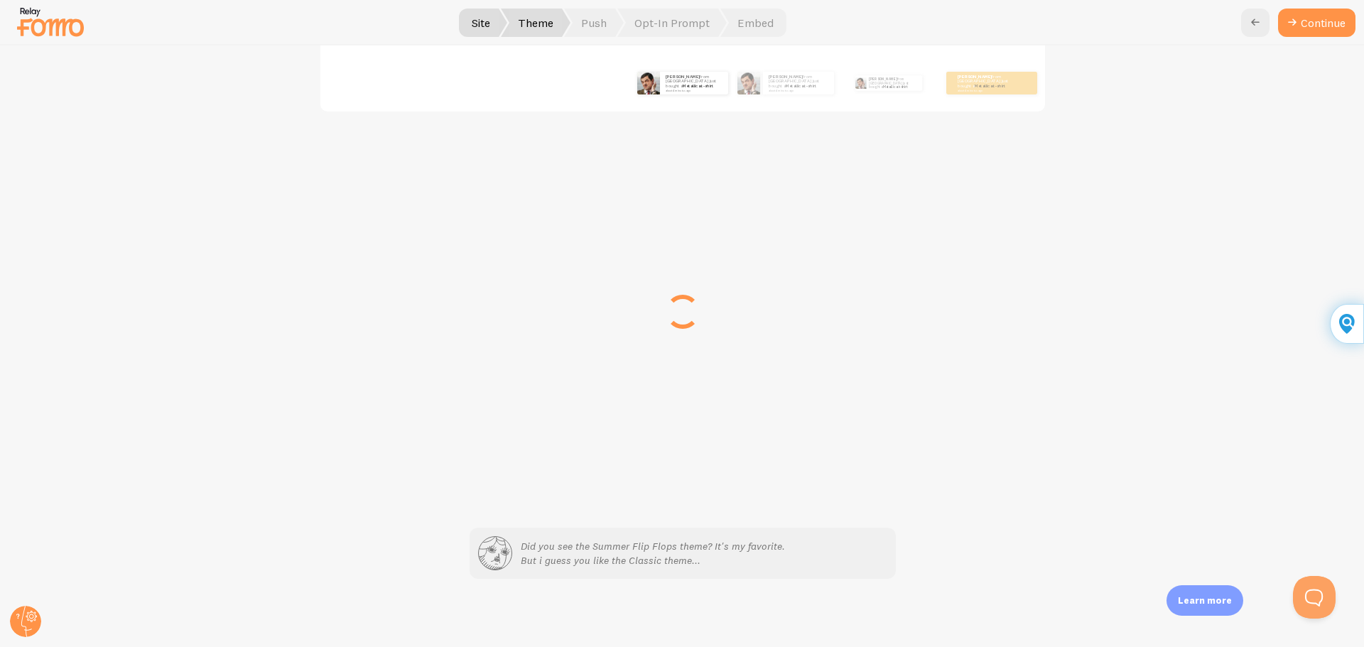
scroll to position [254, 0]
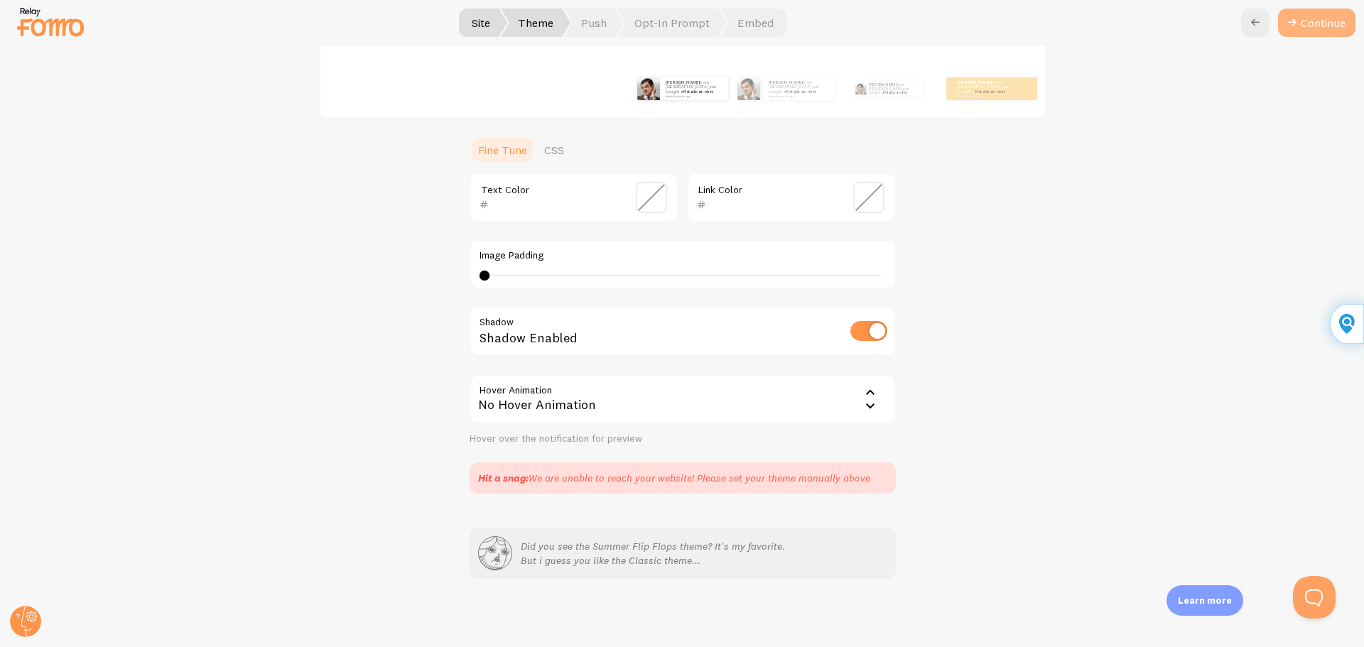
click at [1325, 22] on button "Continue" at bounding box center [1316, 23] width 77 height 28
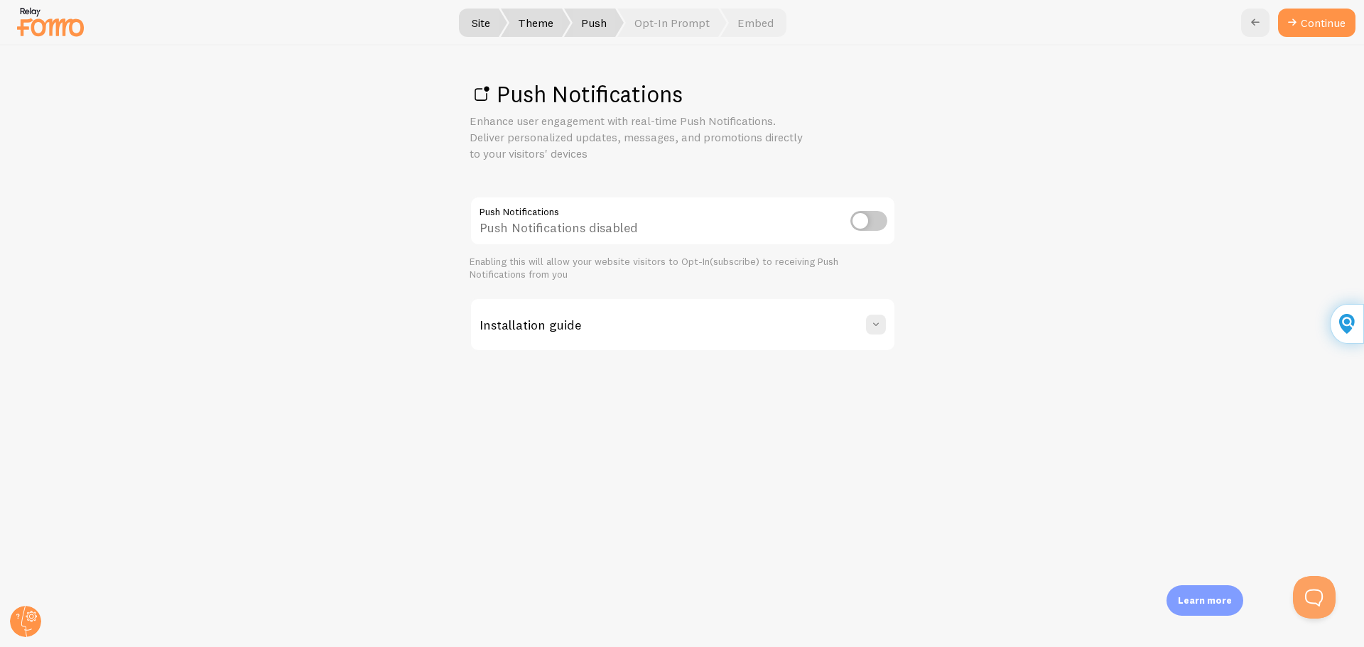
click at [864, 229] on input "checkbox" at bounding box center [868, 221] width 37 height 20
checkbox input "true"
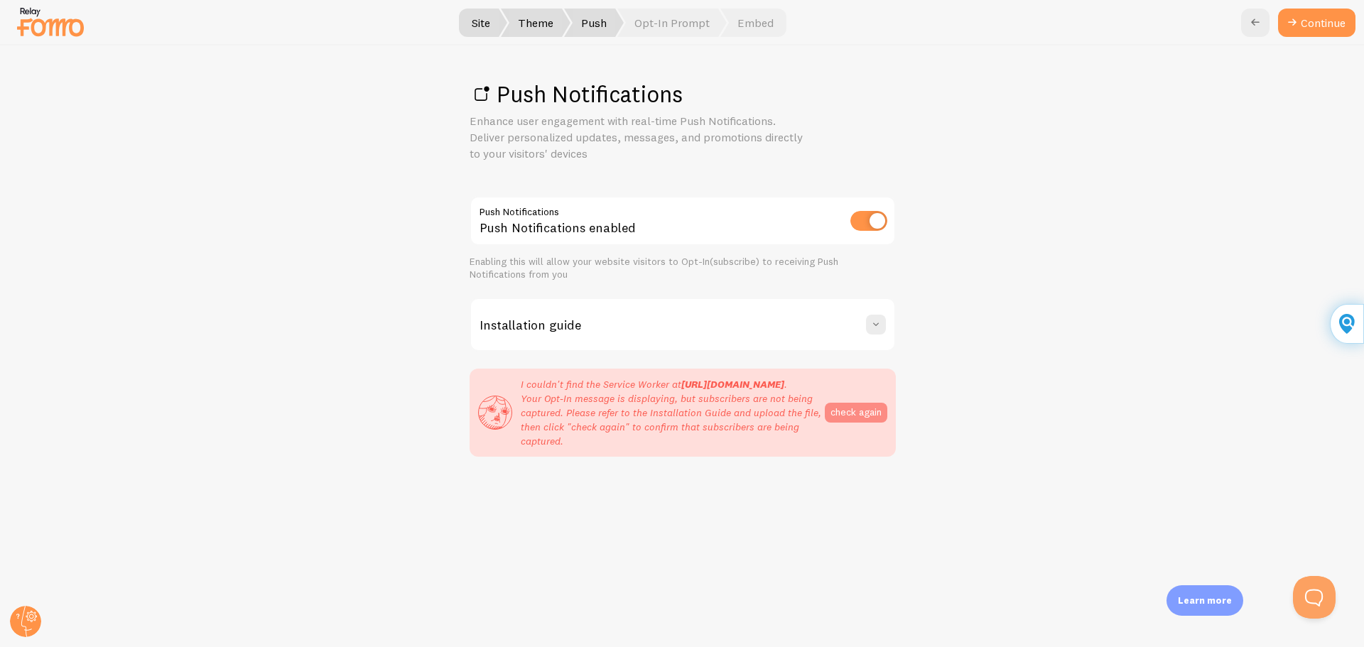
click at [848, 421] on button "check again" at bounding box center [856, 413] width 63 height 20
click at [1324, 15] on link "Continue" at bounding box center [1316, 23] width 77 height 28
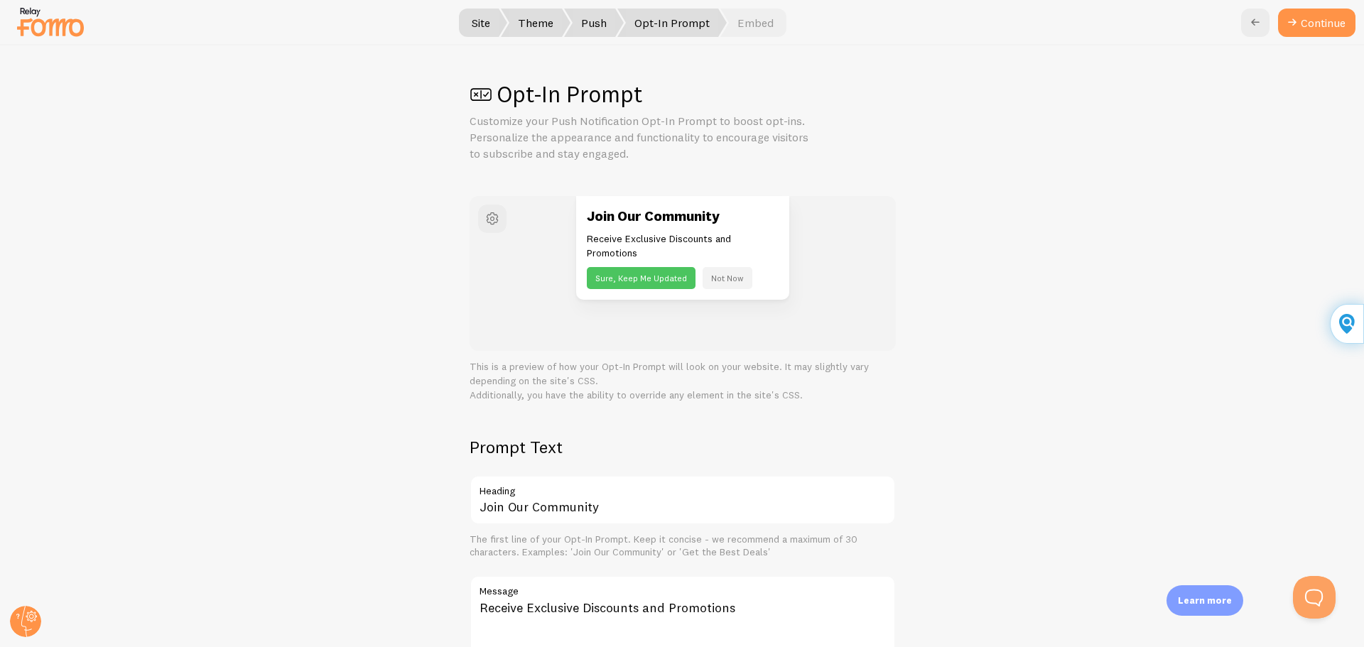
click at [711, 279] on button "Not Now" at bounding box center [728, 278] width 50 height 22
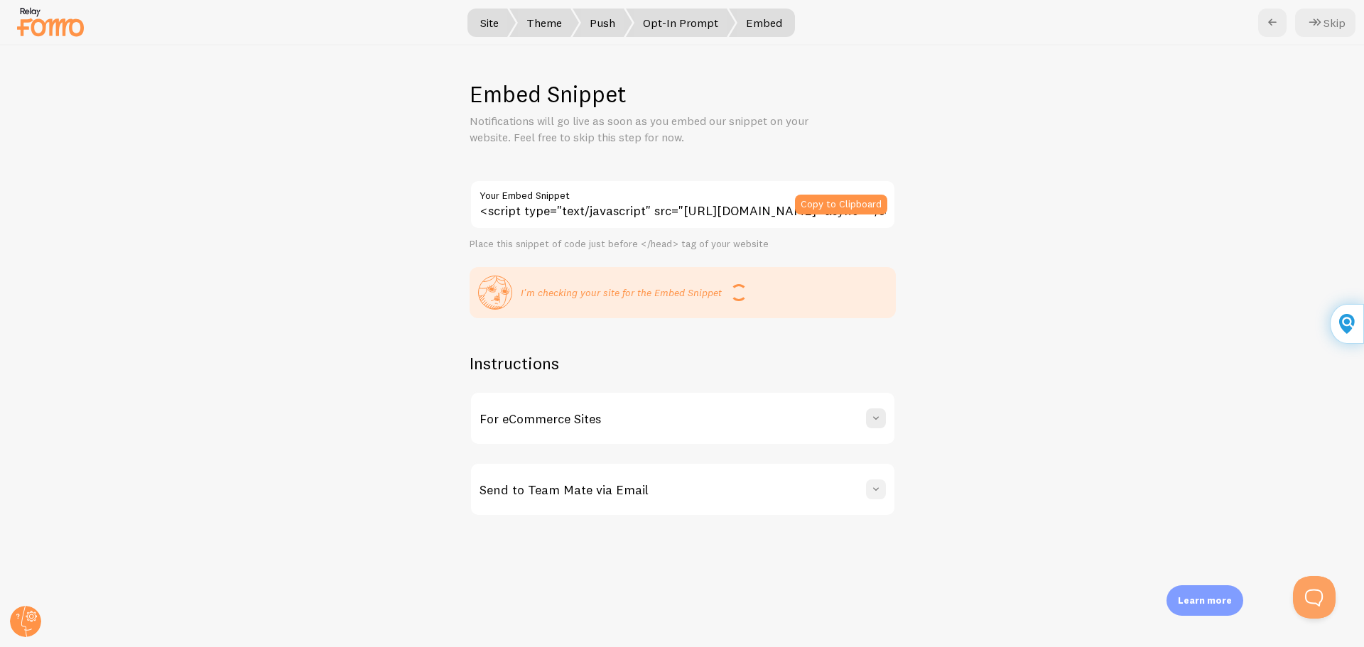
click at [882, 488] on span at bounding box center [876, 489] width 14 height 14
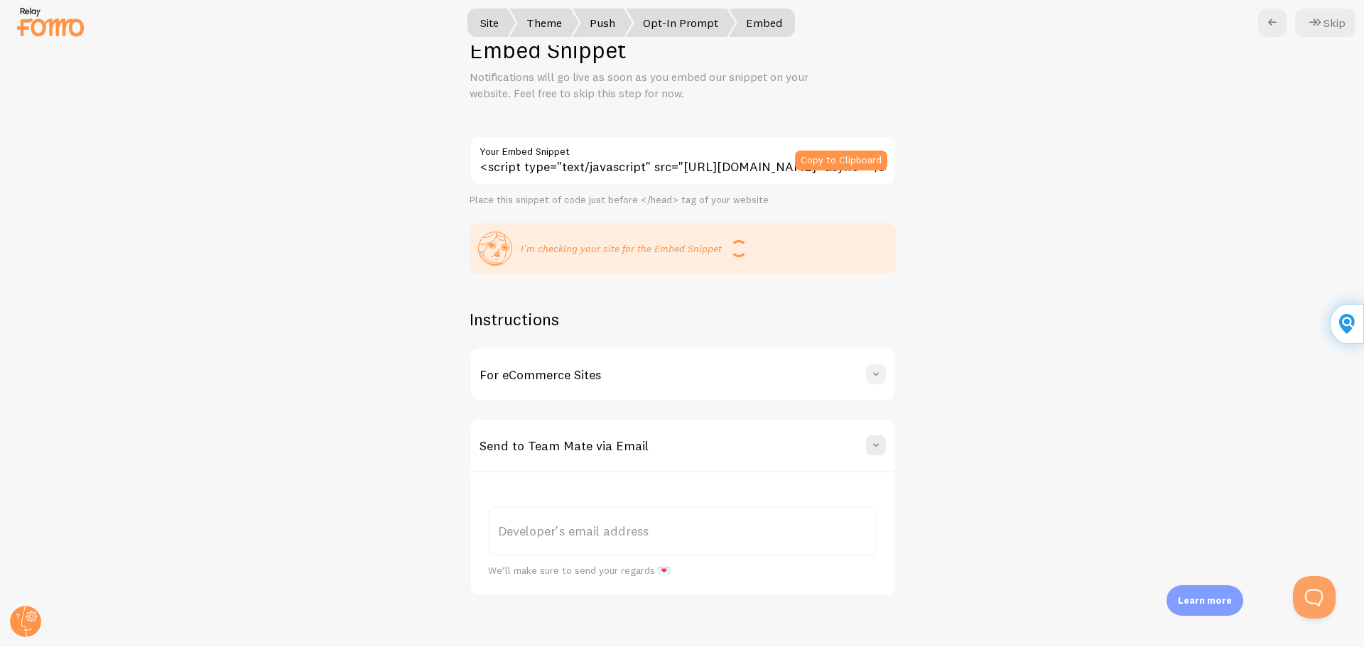
click at [869, 376] on span at bounding box center [876, 374] width 14 height 14
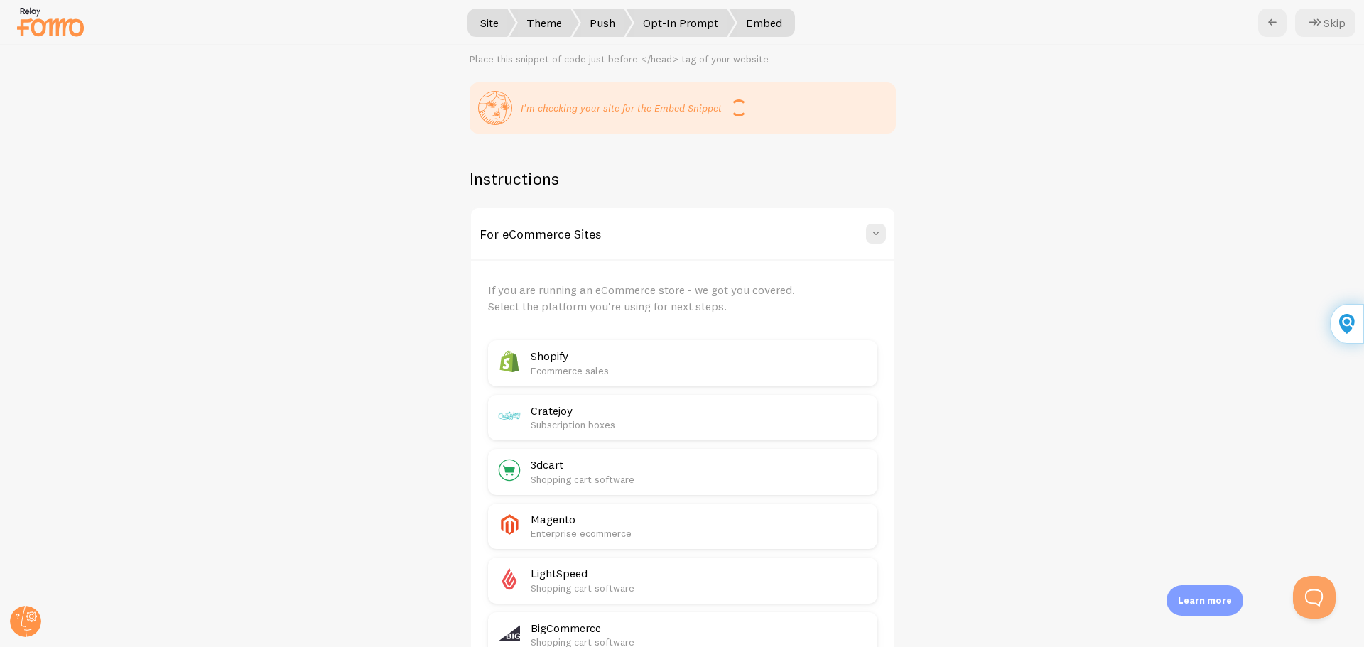
scroll to position [186, 0]
click at [612, 361] on div "Shopify Ecommerce sales" at bounding box center [700, 361] width 338 height 29
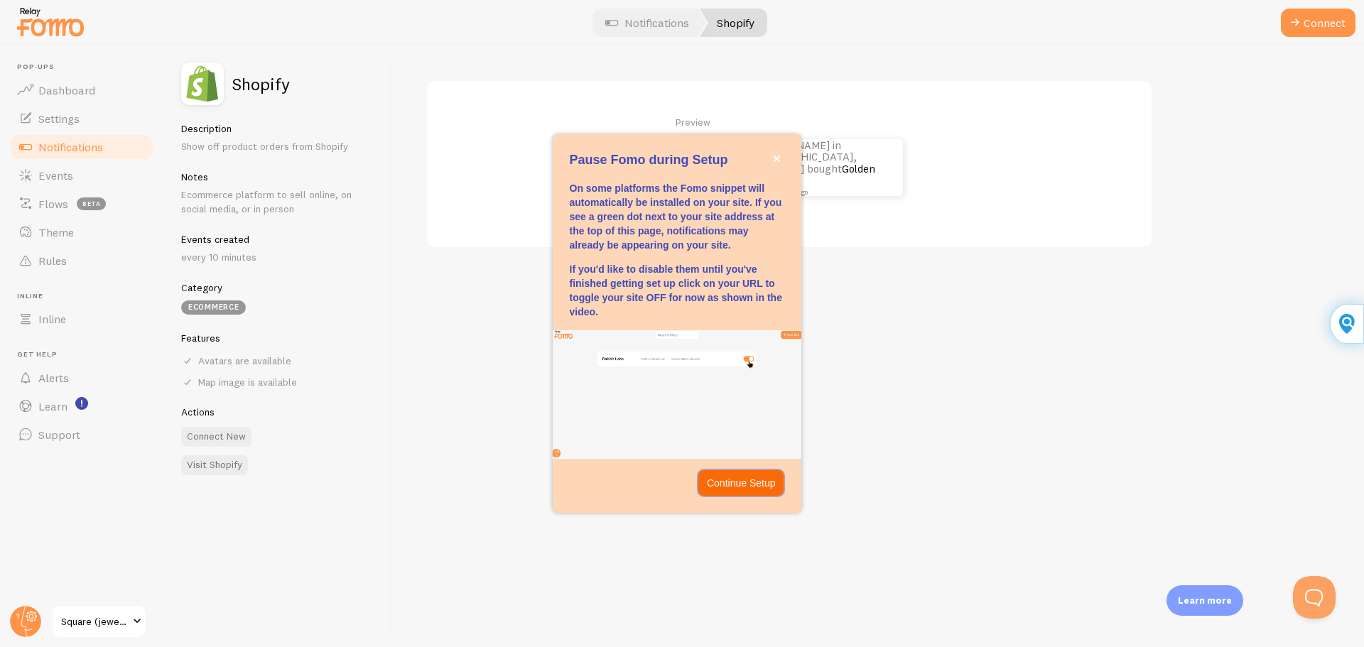
click at [748, 489] on p "Continue Setup" at bounding box center [741, 483] width 69 height 14
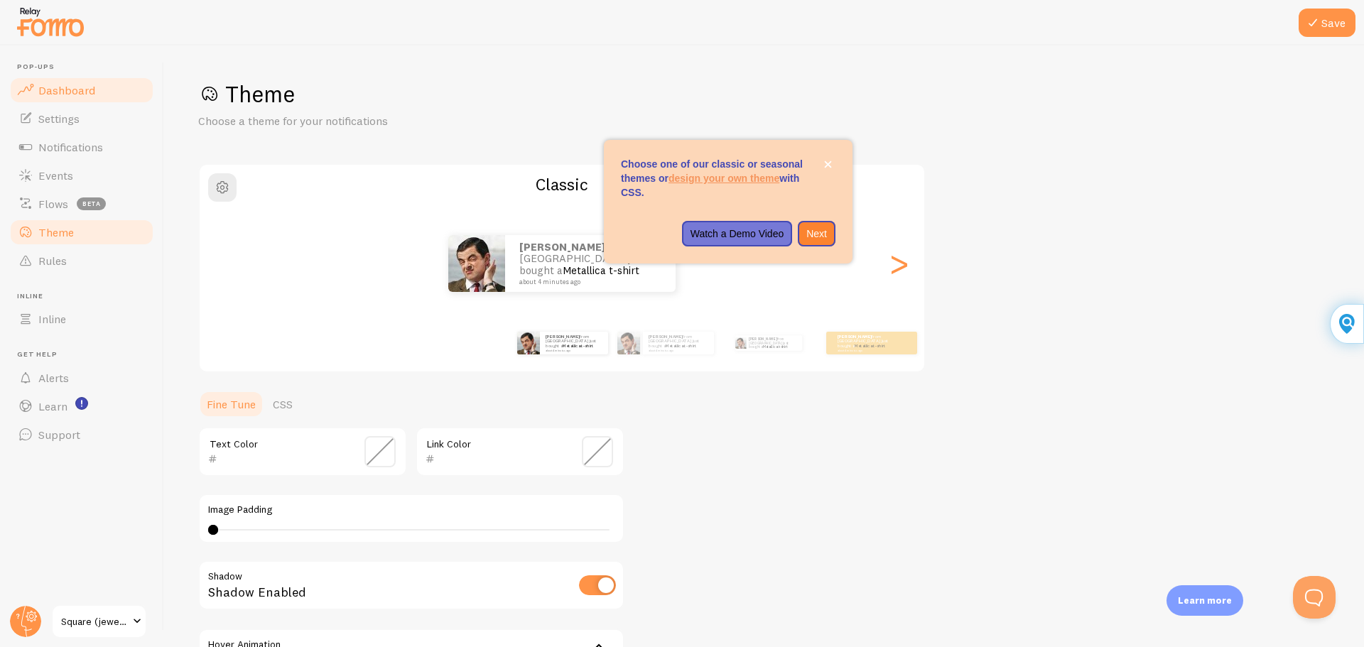
click at [80, 92] on span "Dashboard" at bounding box center [66, 90] width 57 height 14
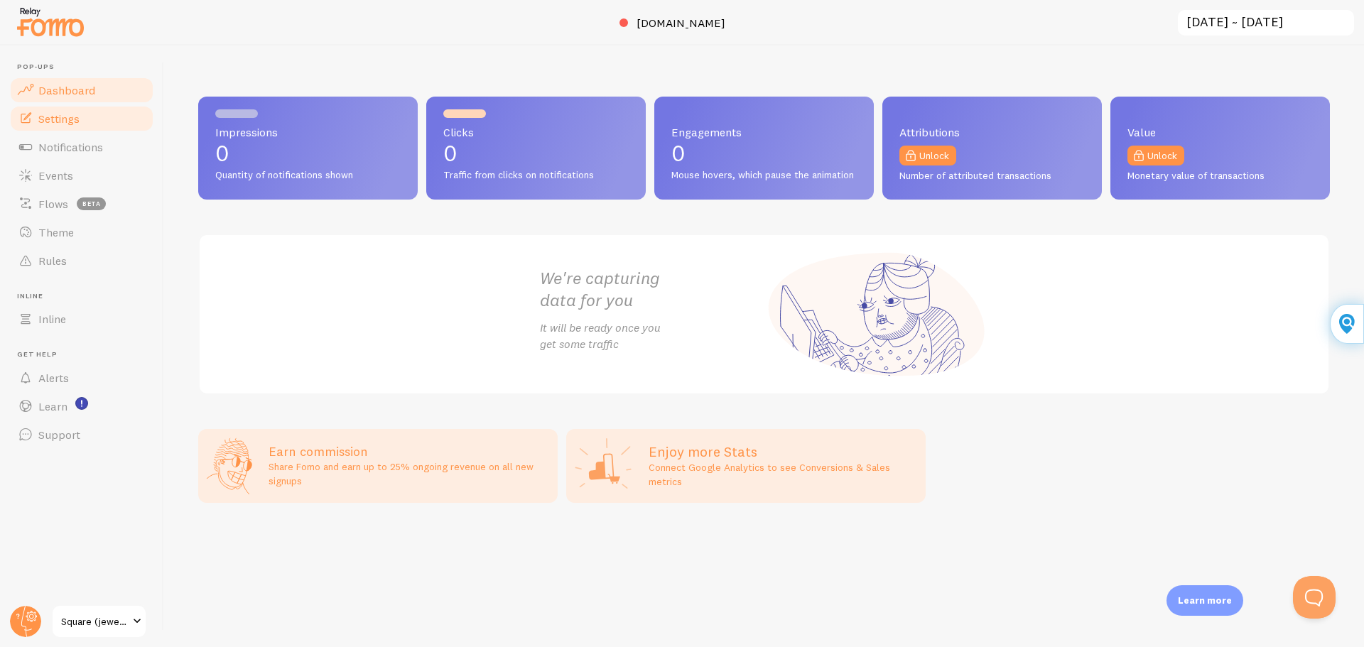
click at [81, 119] on link "Settings" at bounding box center [82, 118] width 146 height 28
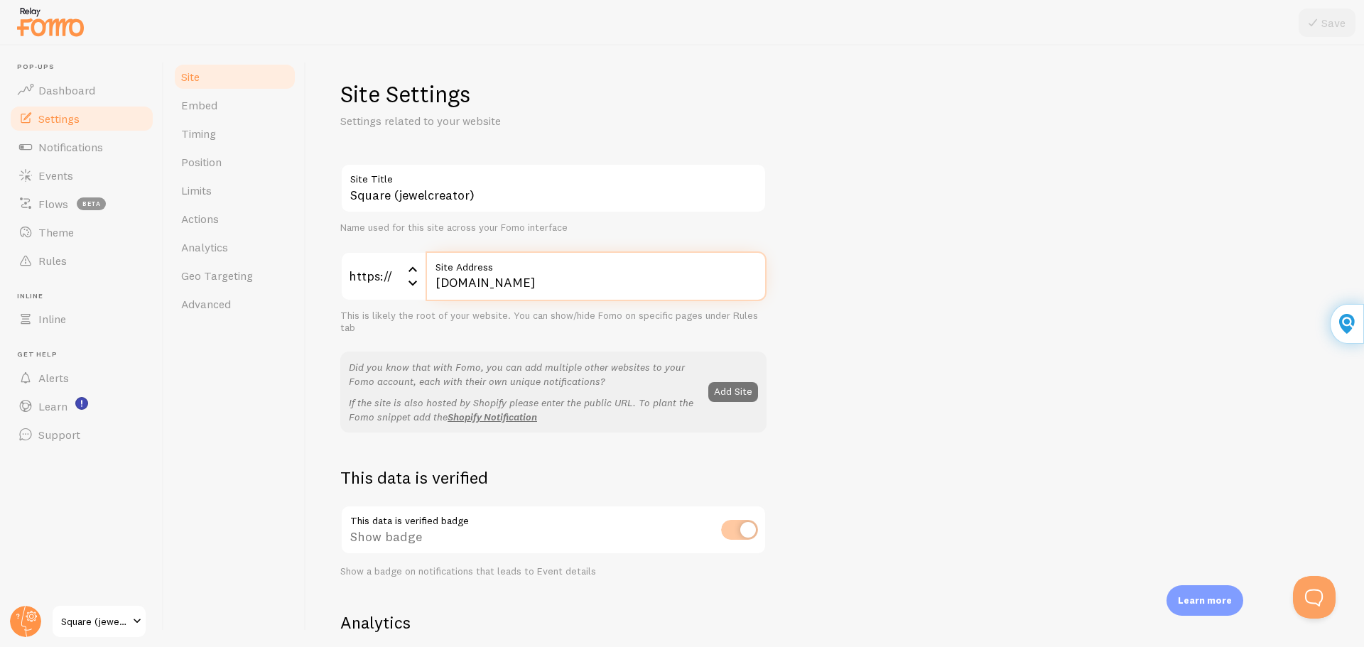
click at [450, 290] on input "jewelcreator.square.site" at bounding box center [596, 277] width 341 height 50
drag, startPoint x: 573, startPoint y: 280, endPoint x: 421, endPoint y: 279, distance: 152.1
click at [421, 279] on div "https:// https:// https:// http:// jewelcreator.square.site Site Address" at bounding box center [553, 277] width 426 height 50
click at [529, 286] on input "jewelcreator.square.site" at bounding box center [596, 277] width 341 height 50
drag, startPoint x: 529, startPoint y: 286, endPoint x: 416, endPoint y: 287, distance: 113.7
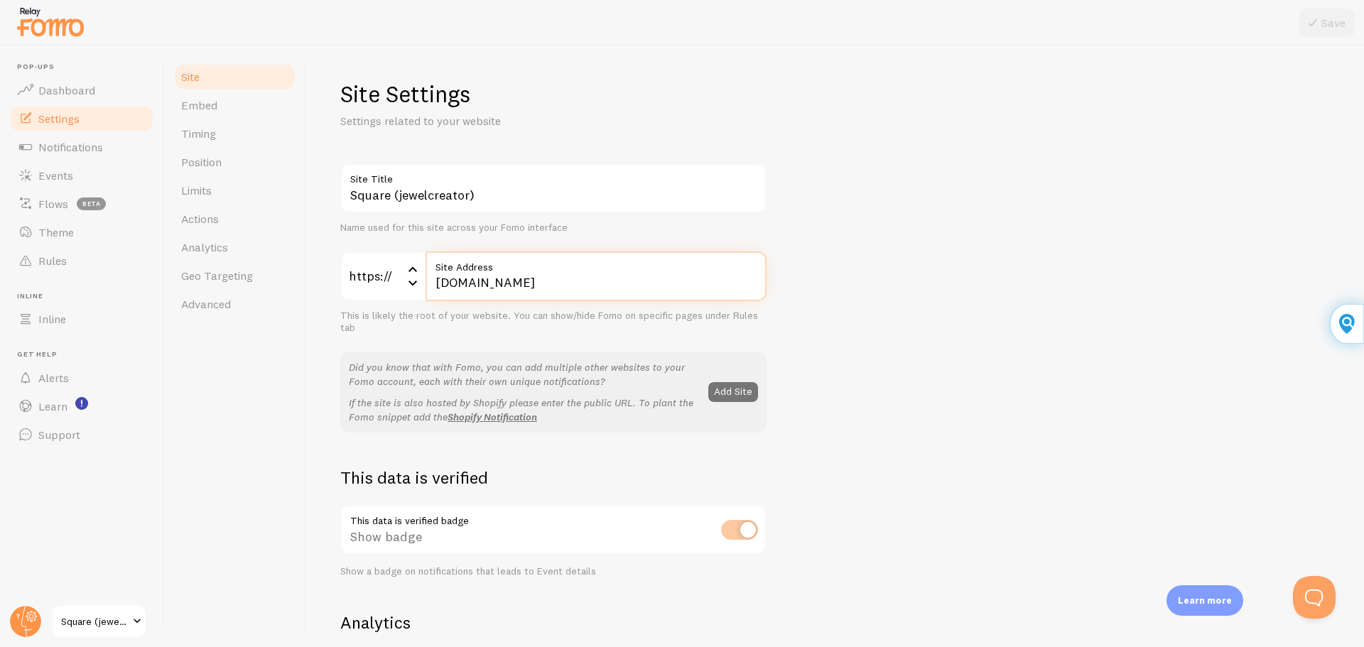
click at [416, 287] on div "https:// https:// https:// http:// jewelcreator.square.site Site Address" at bounding box center [553, 277] width 426 height 50
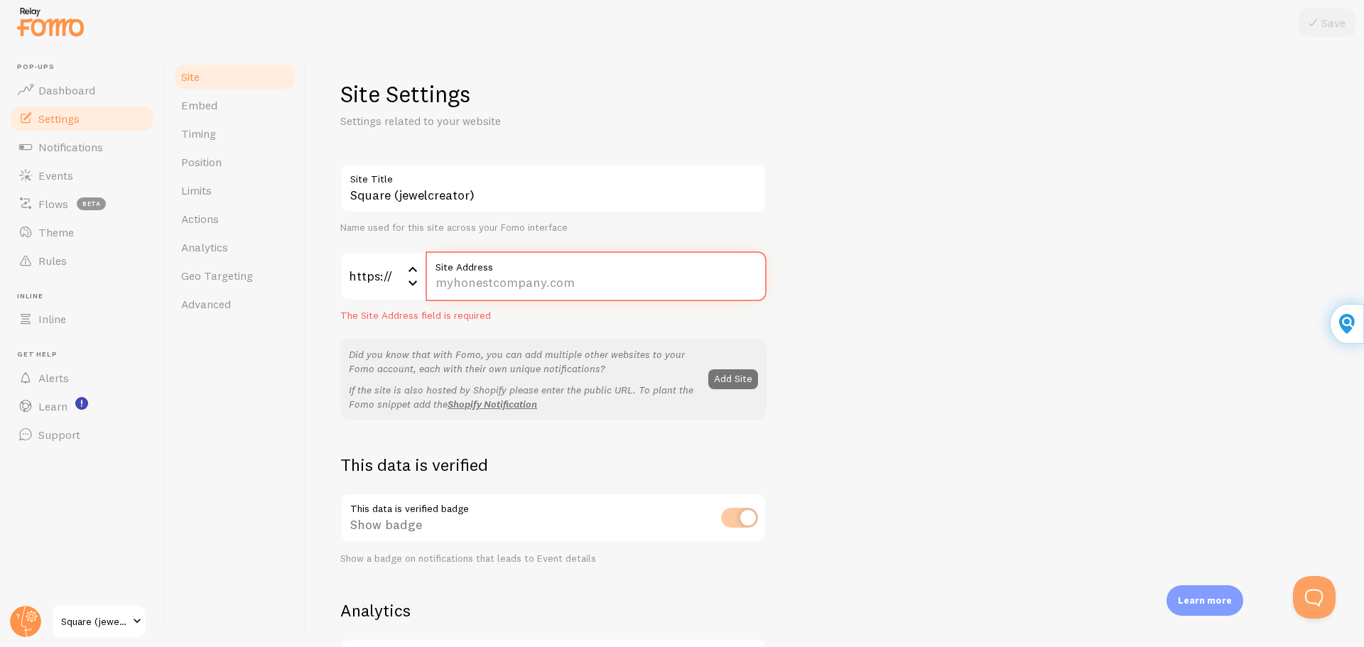
click at [493, 278] on input "Site Address" at bounding box center [596, 277] width 341 height 50
paste input "jewelcreator.square.site/"
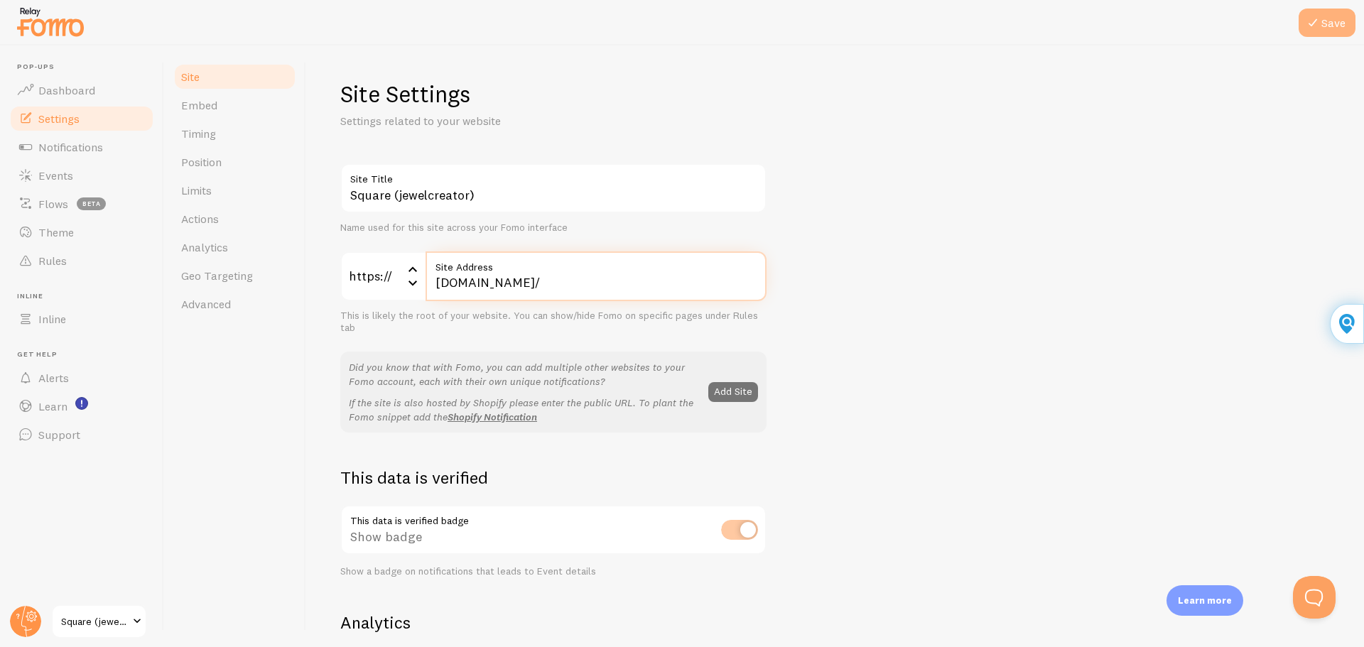
type input "jewelcreator.square.site/"
click at [1321, 24] on icon at bounding box center [1313, 22] width 17 height 17
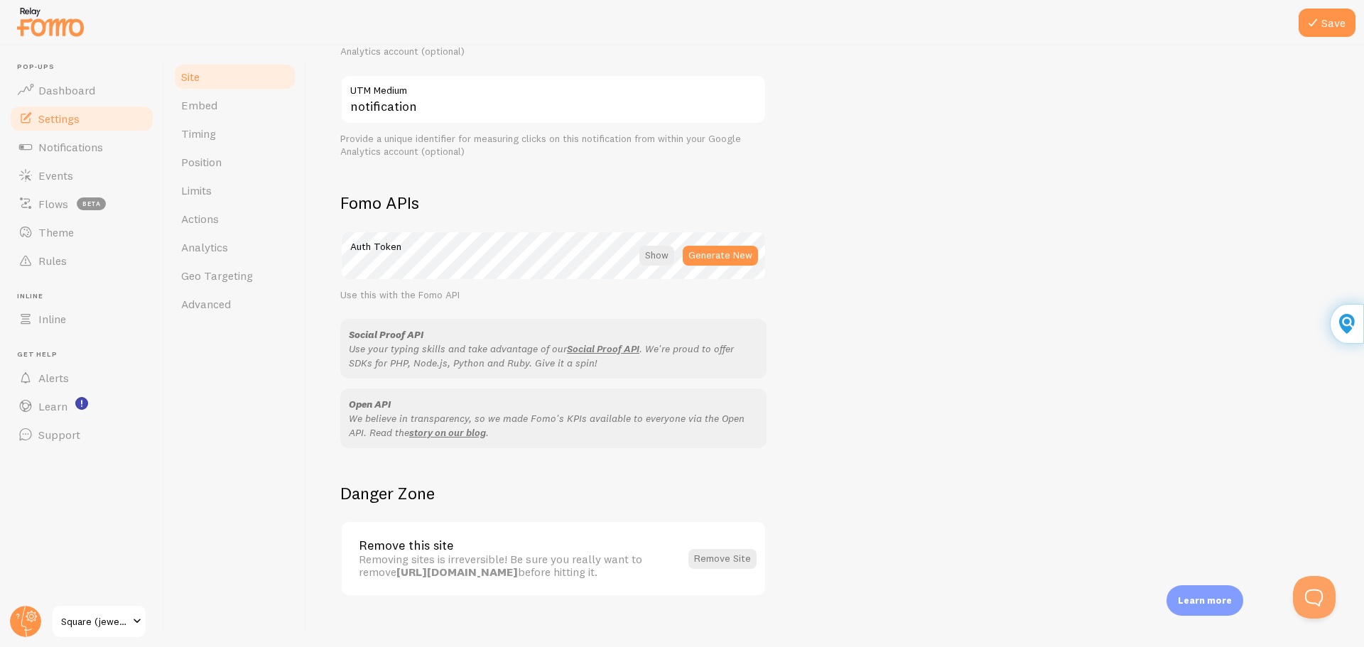
scroll to position [694, 0]
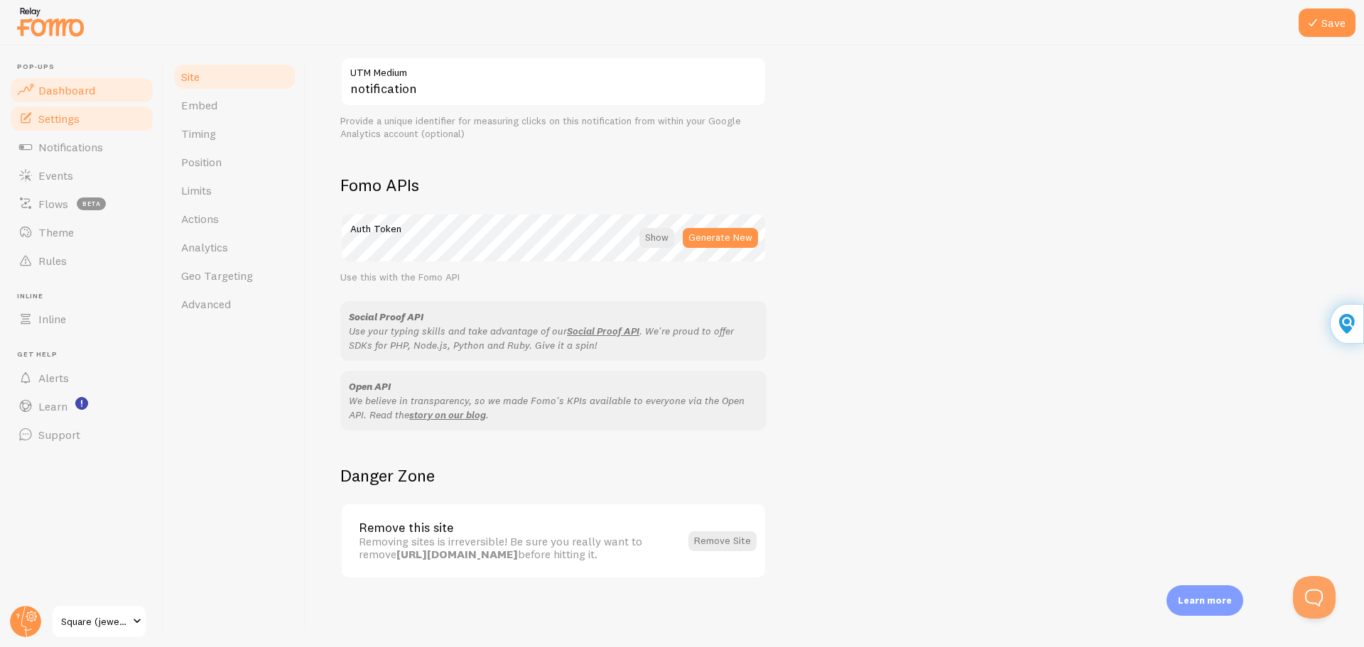
click at [73, 87] on span "Dashboard" at bounding box center [66, 90] width 57 height 14
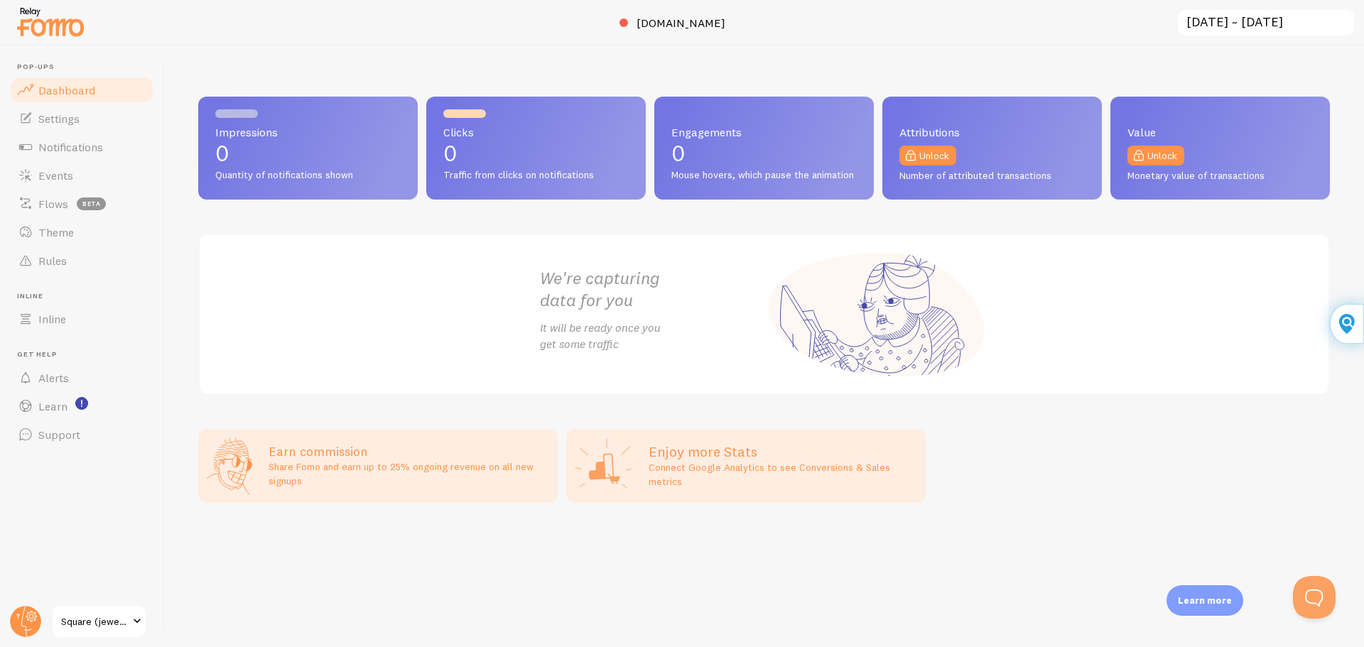
click at [703, 458] on h2 "Enjoy more Stats" at bounding box center [783, 452] width 269 height 18
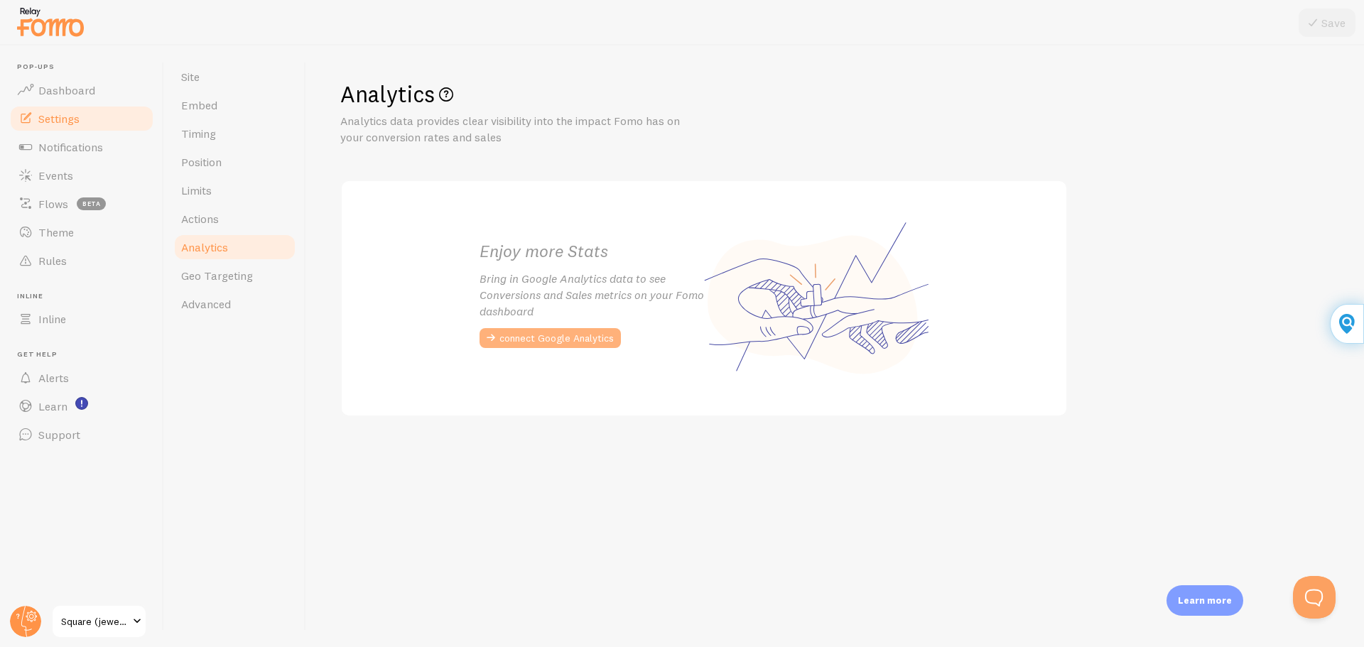
click at [529, 341] on button "connect Google Analytics" at bounding box center [550, 338] width 141 height 20
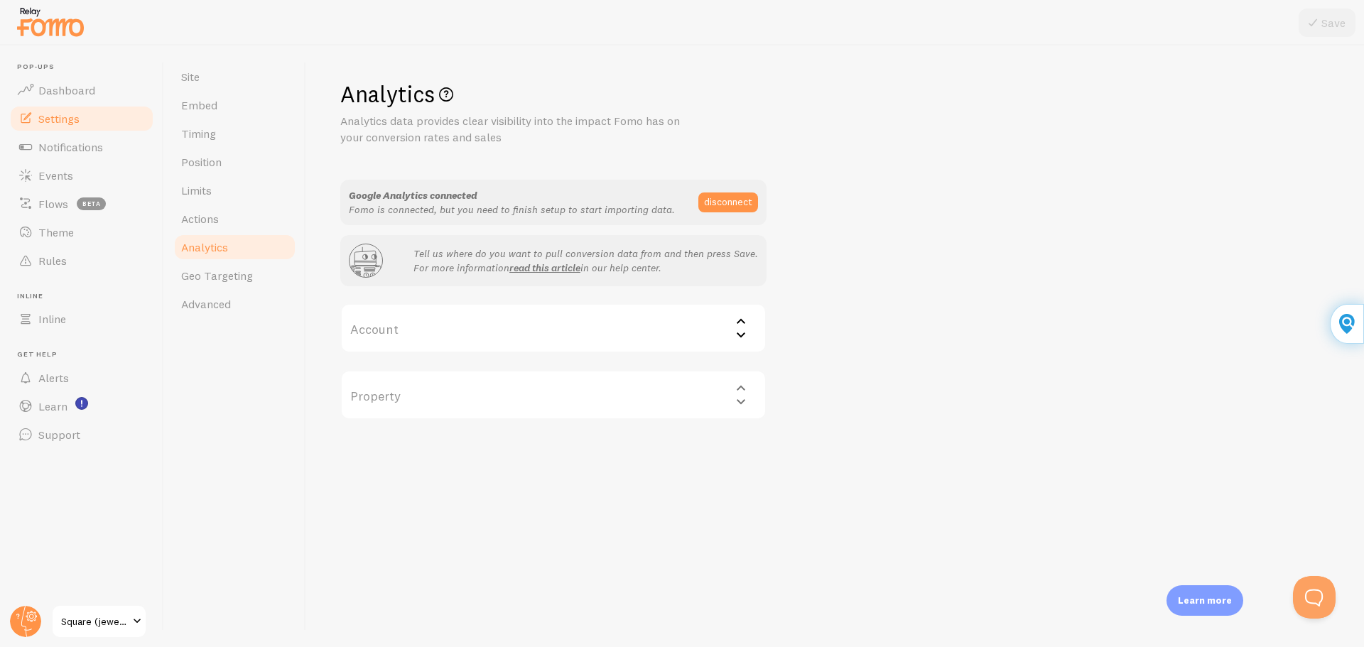
click at [740, 323] on icon at bounding box center [741, 321] width 17 height 17
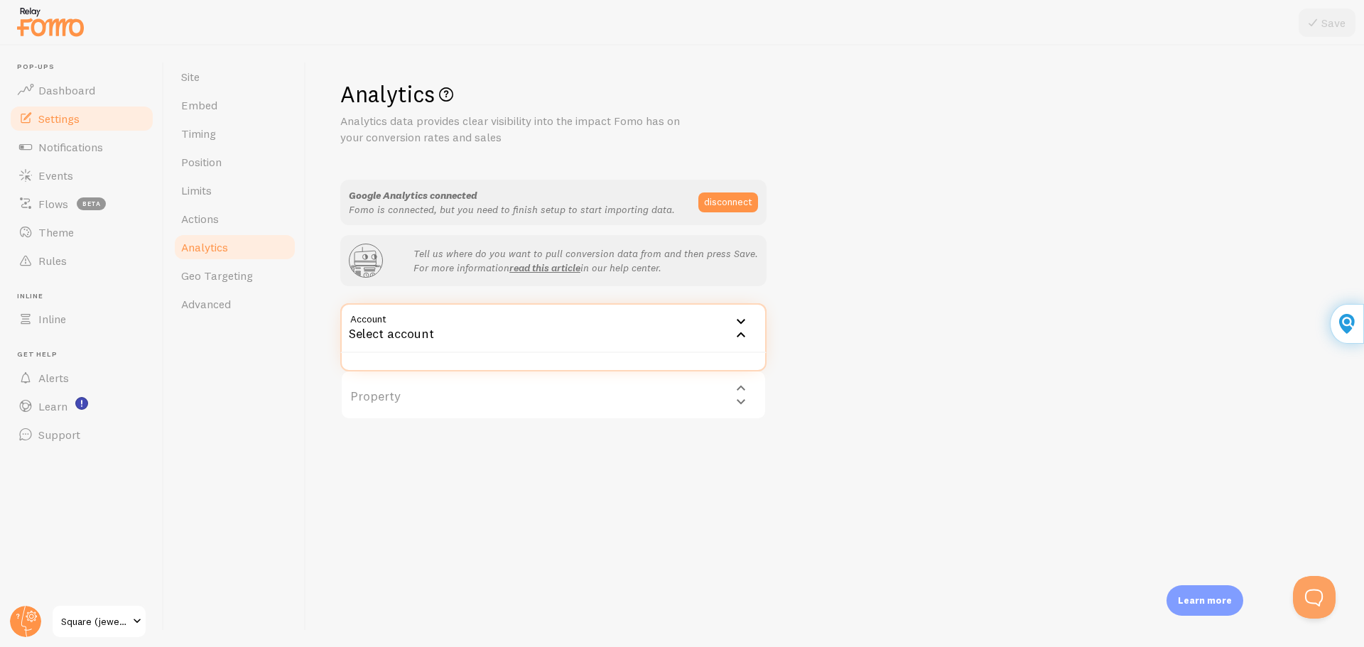
click at [740, 322] on icon at bounding box center [741, 321] width 9 height 5
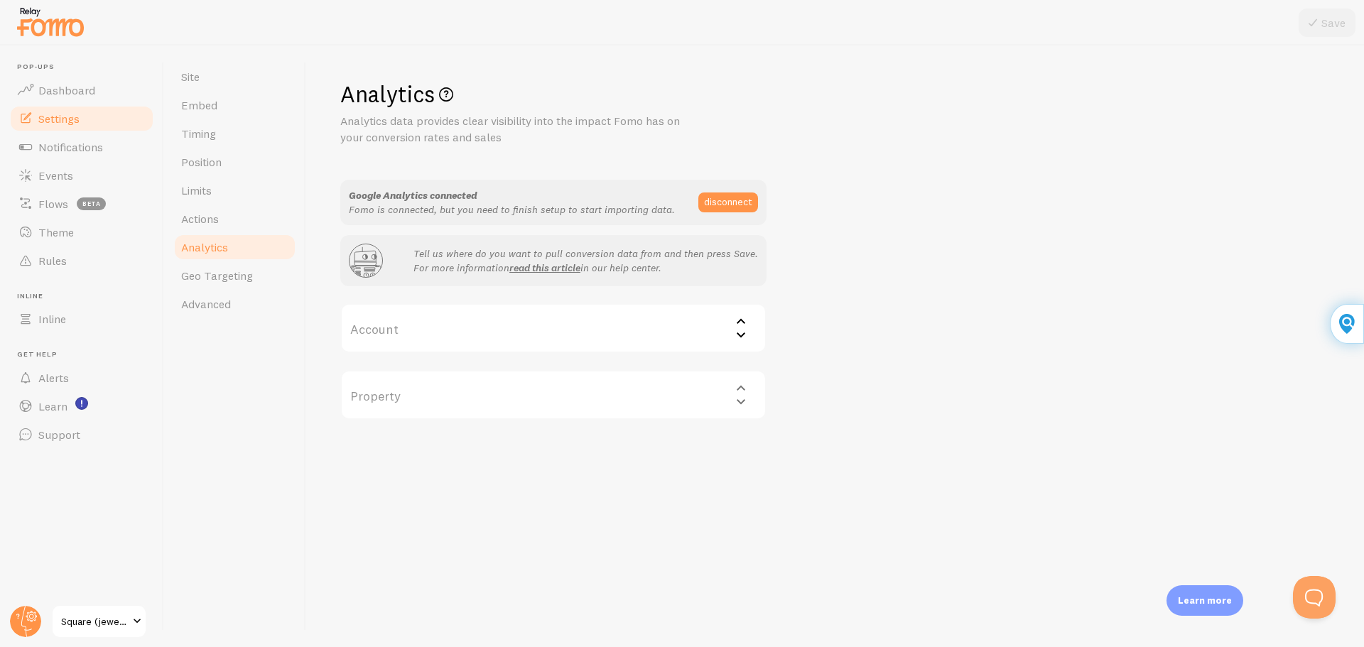
click at [738, 315] on icon at bounding box center [741, 321] width 17 height 17
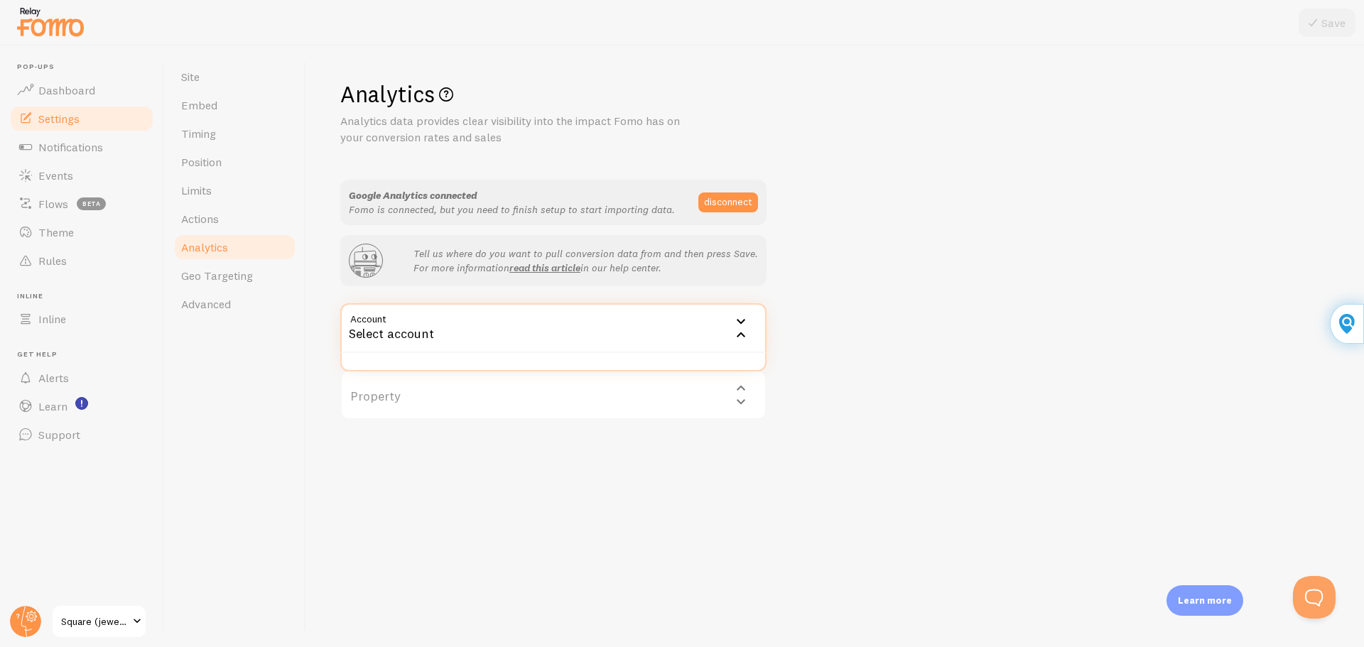
click at [414, 337] on div "Select account" at bounding box center [553, 328] width 426 height 50
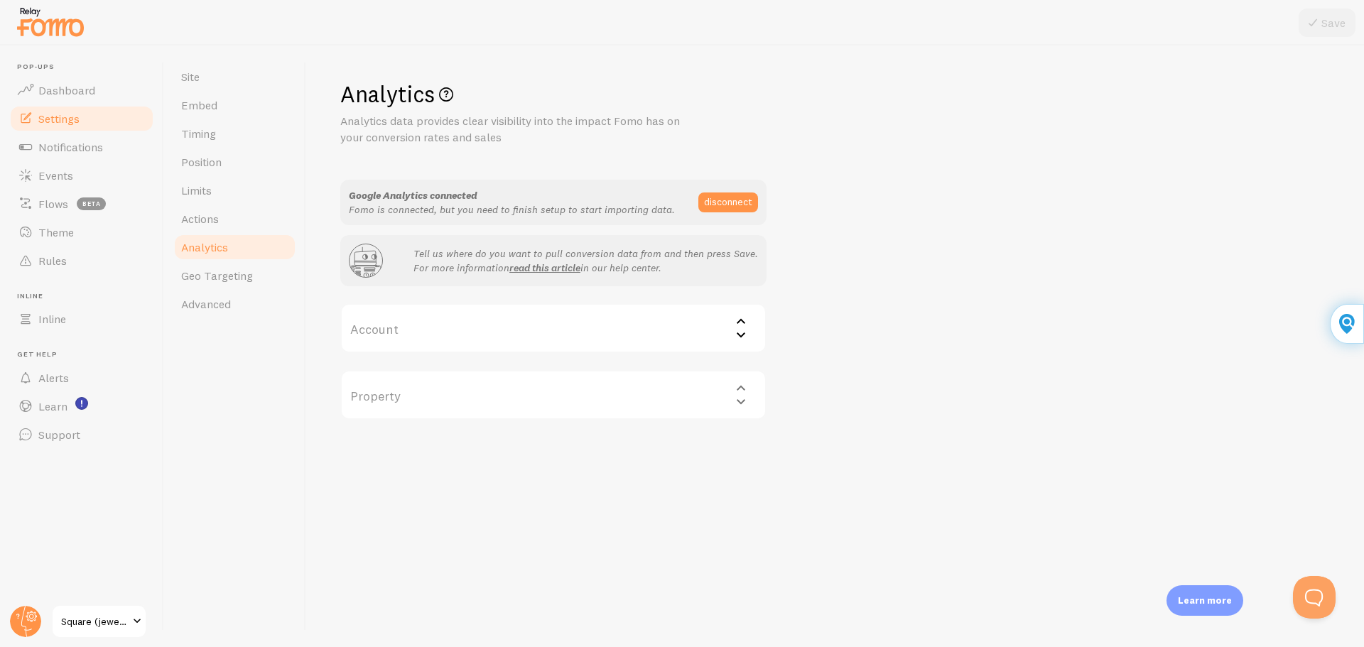
click at [738, 389] on div "Property Select property" at bounding box center [553, 395] width 426 height 50
click at [737, 389] on div "Property Select property" at bounding box center [553, 395] width 426 height 50
click at [742, 405] on div "Property Select property" at bounding box center [553, 395] width 426 height 50
click at [743, 336] on icon at bounding box center [741, 334] width 17 height 17
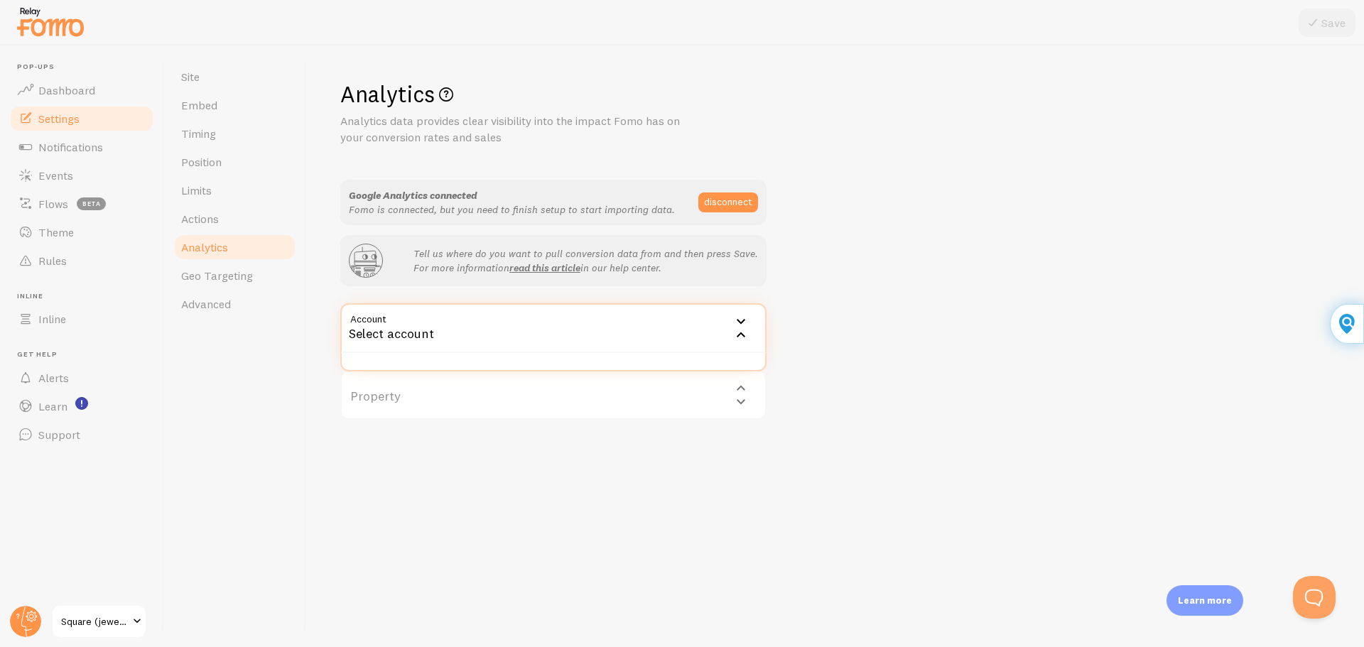
click at [738, 332] on icon at bounding box center [741, 334] width 17 height 17
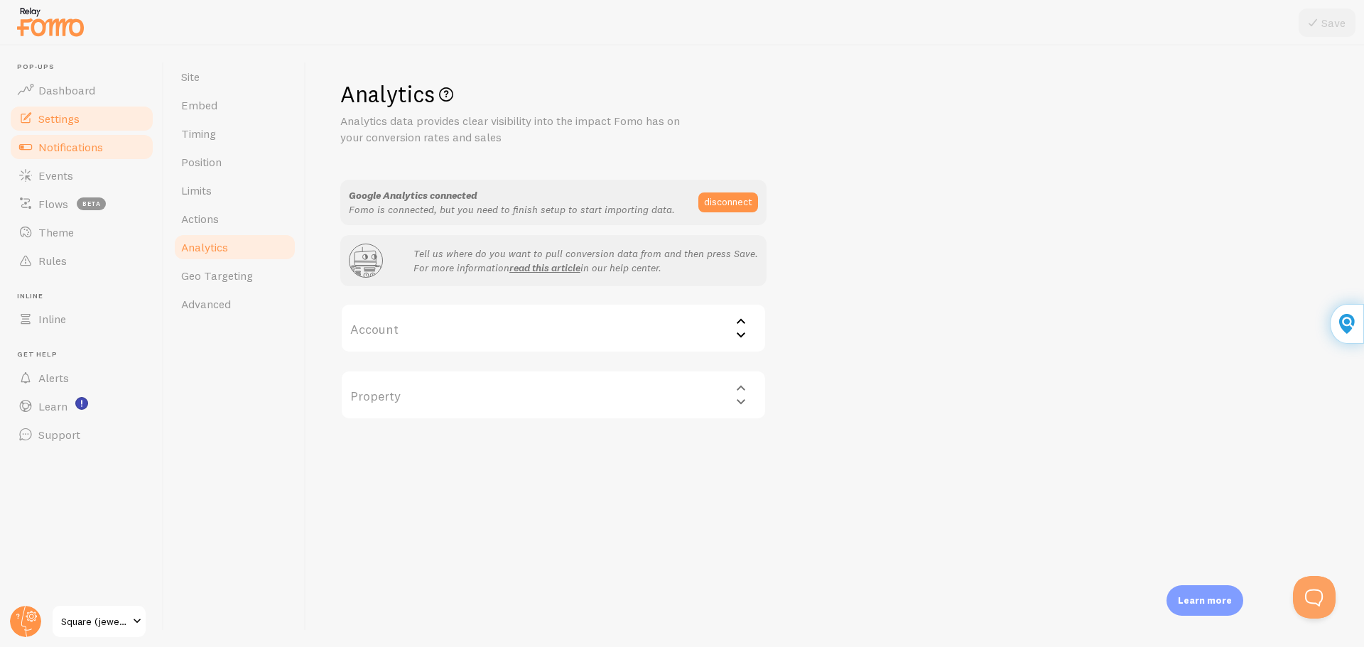
click at [94, 151] on span "Notifications" at bounding box center [70, 147] width 65 height 14
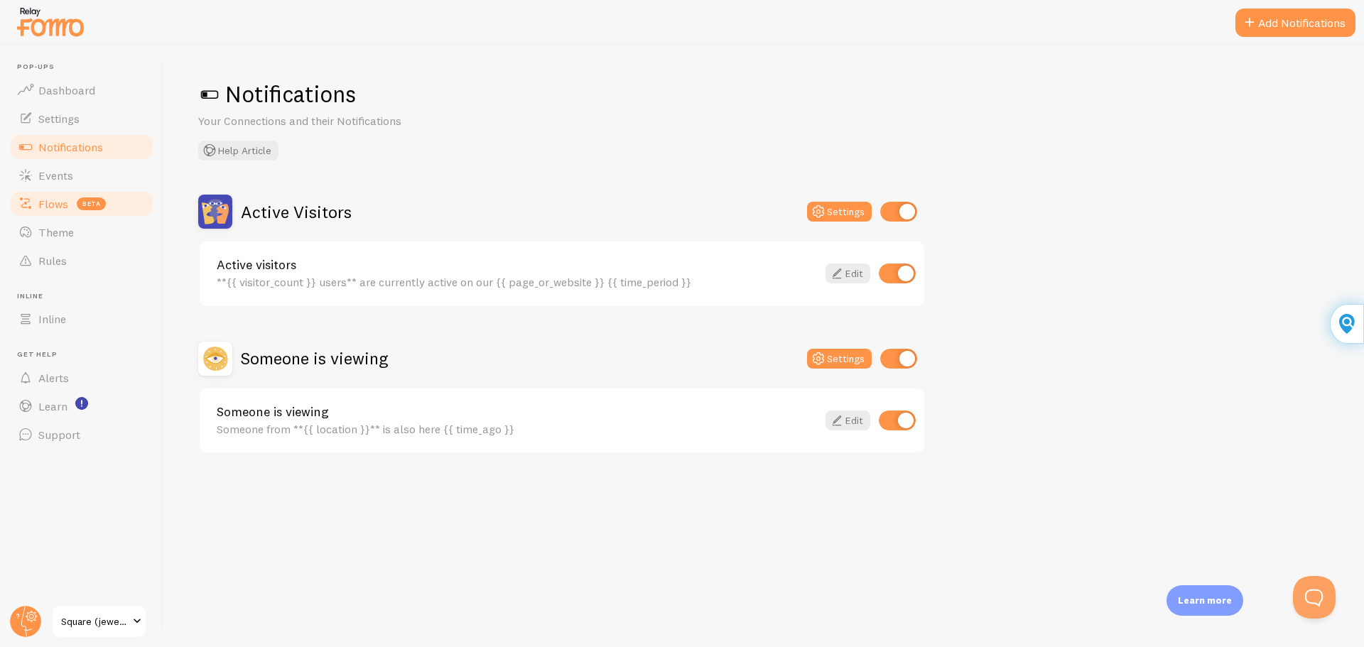
click at [57, 206] on span "Flows" at bounding box center [53, 204] width 30 height 14
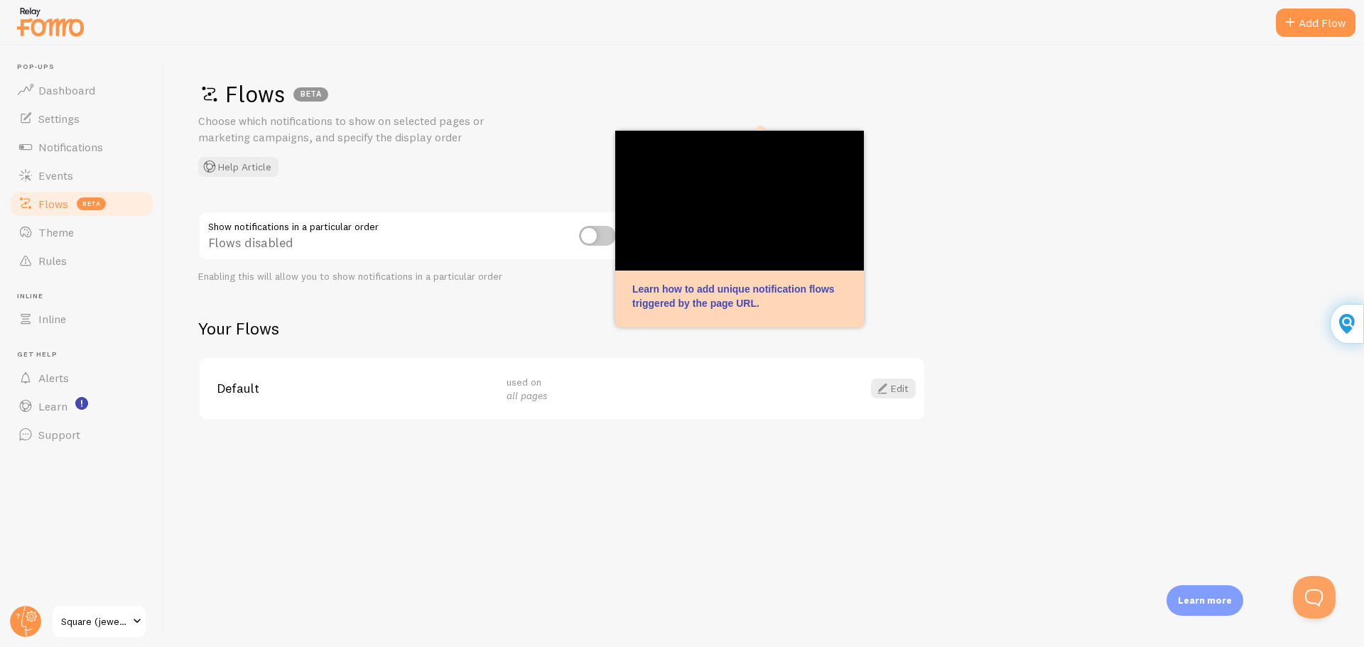
click at [593, 235] on input "checkbox" at bounding box center [597, 236] width 37 height 20
checkbox input "true"
click at [72, 235] on span "Theme" at bounding box center [56, 232] width 36 height 14
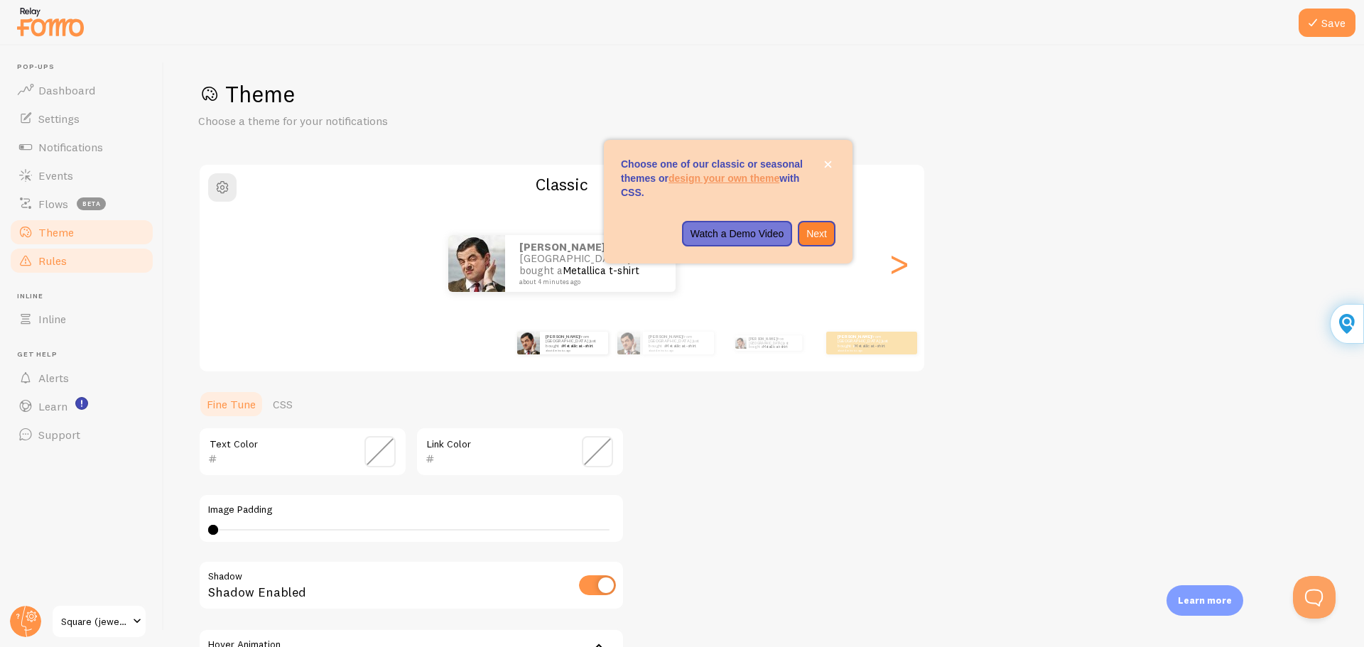
click at [72, 260] on link "Rules" at bounding box center [82, 261] width 146 height 28
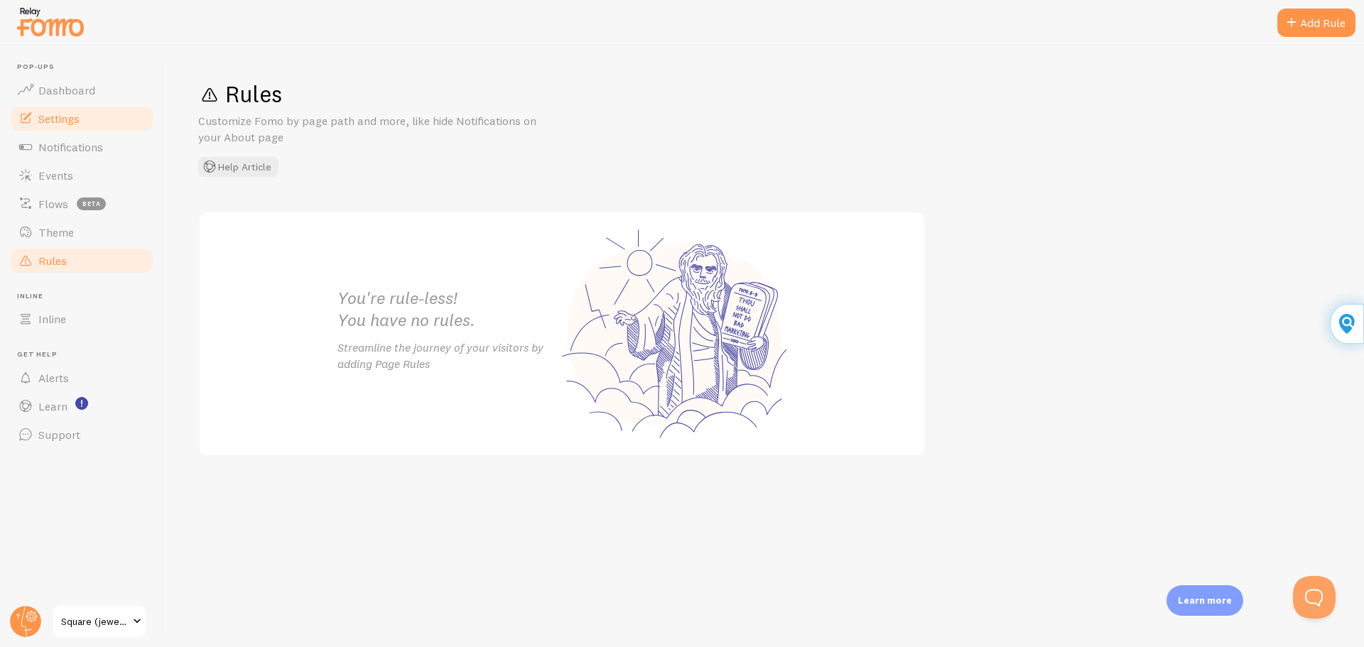
click at [53, 114] on span "Settings" at bounding box center [58, 119] width 41 height 14
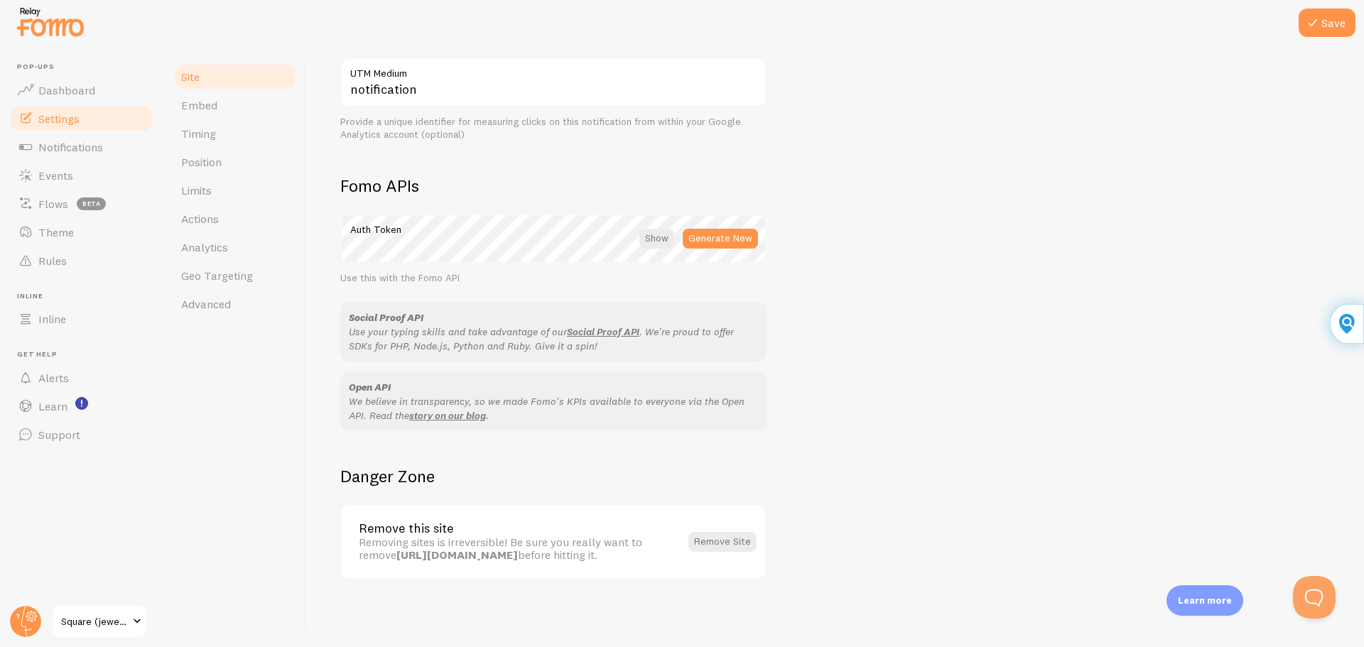
scroll to position [694, 0]
click at [50, 178] on span "Events" at bounding box center [55, 175] width 35 height 14
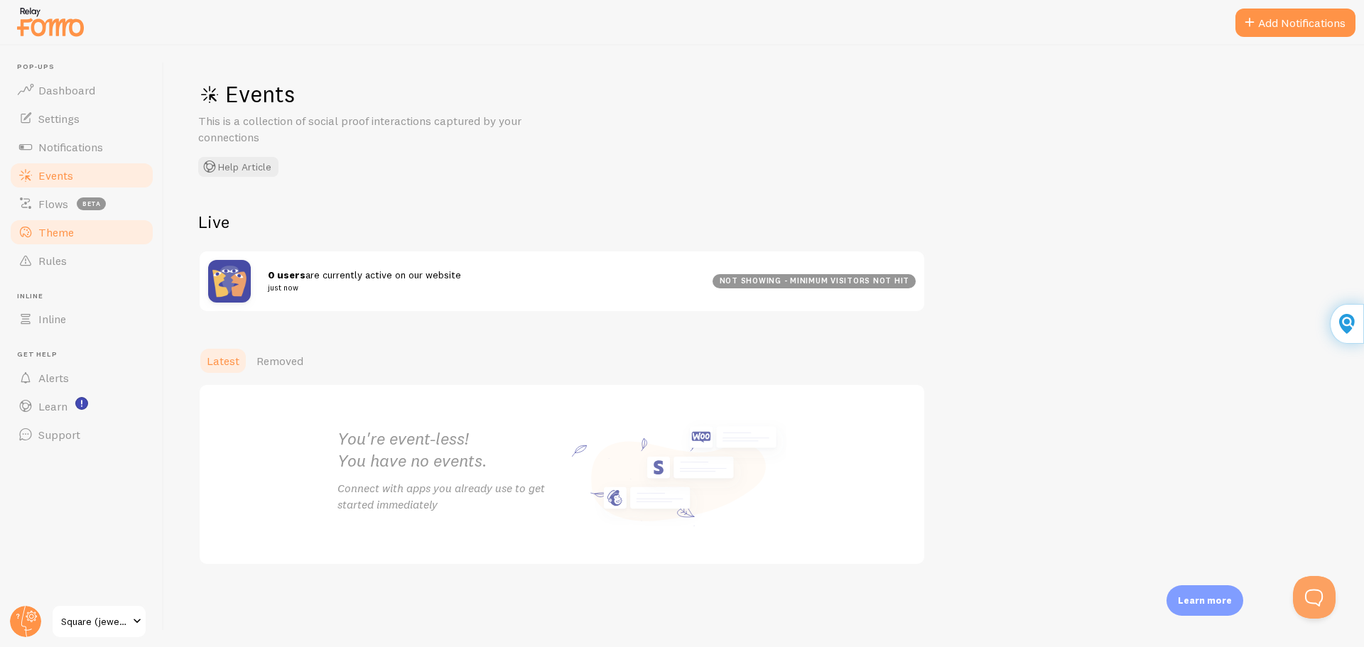
click at [63, 241] on link "Theme" at bounding box center [82, 232] width 146 height 28
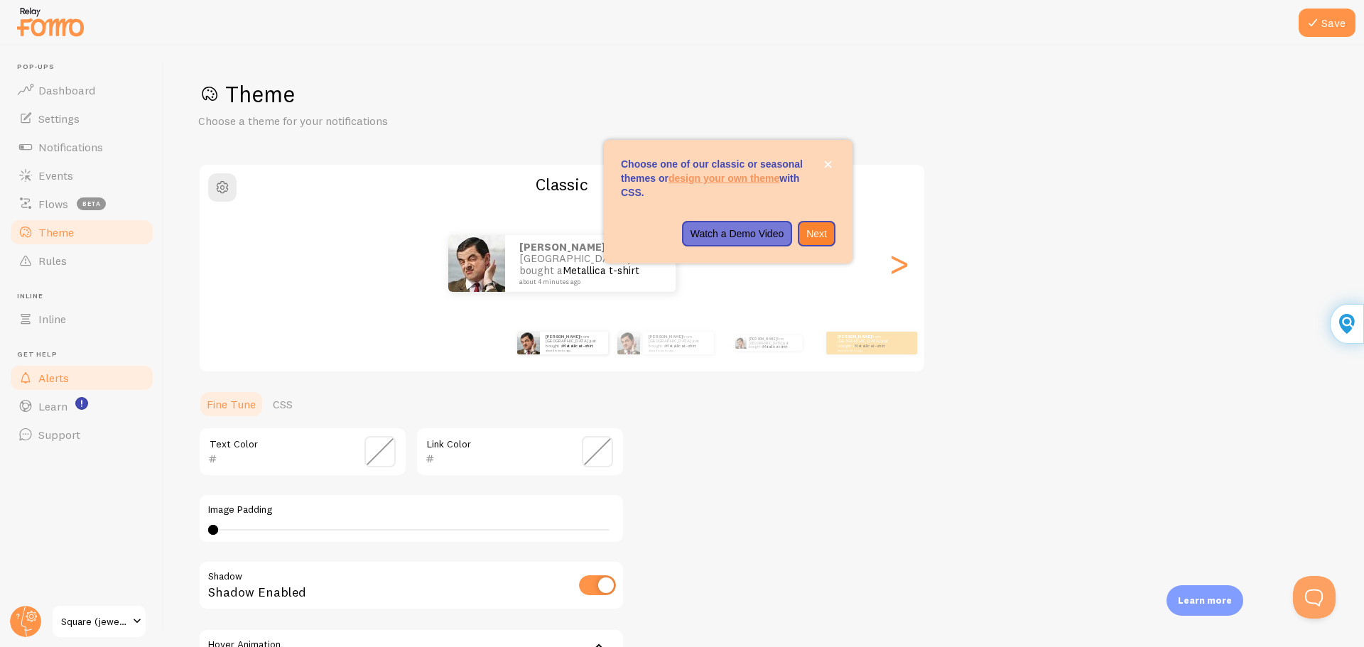
click at [53, 380] on span "Alerts" at bounding box center [53, 378] width 31 height 14
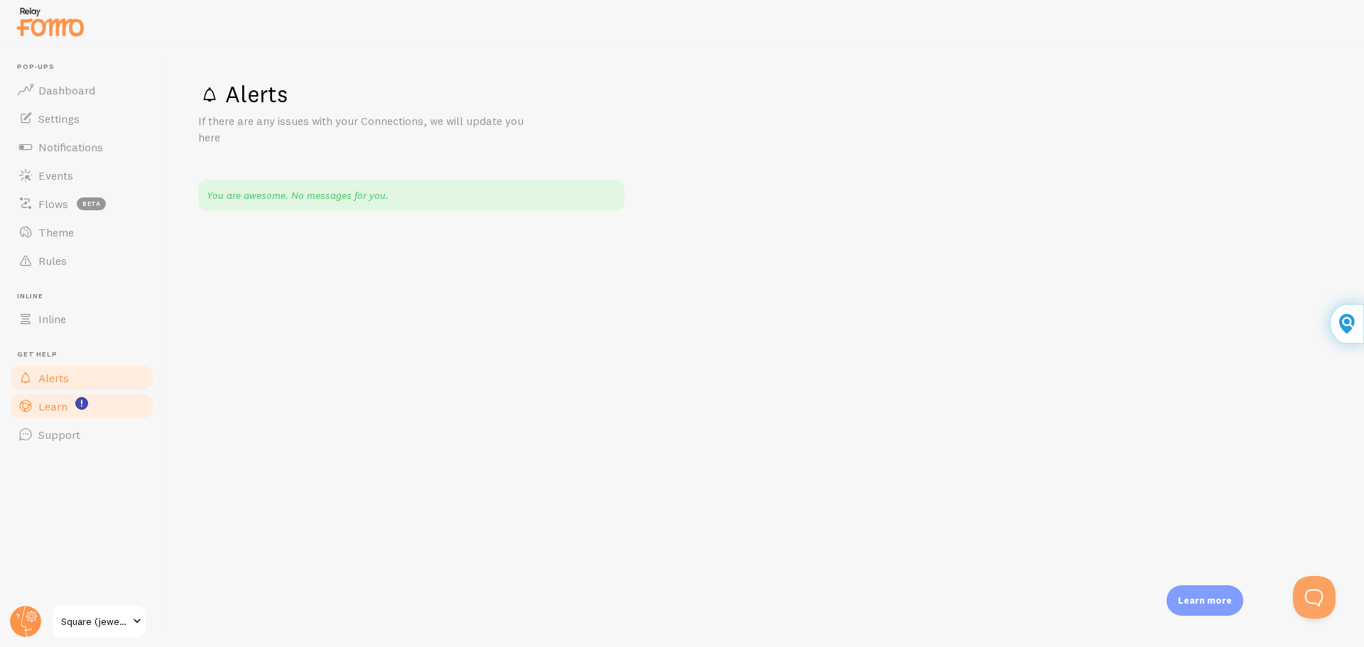
click at [52, 410] on span "Learn" at bounding box center [52, 406] width 29 height 14
